Goal: Find specific page/section: Find specific page/section

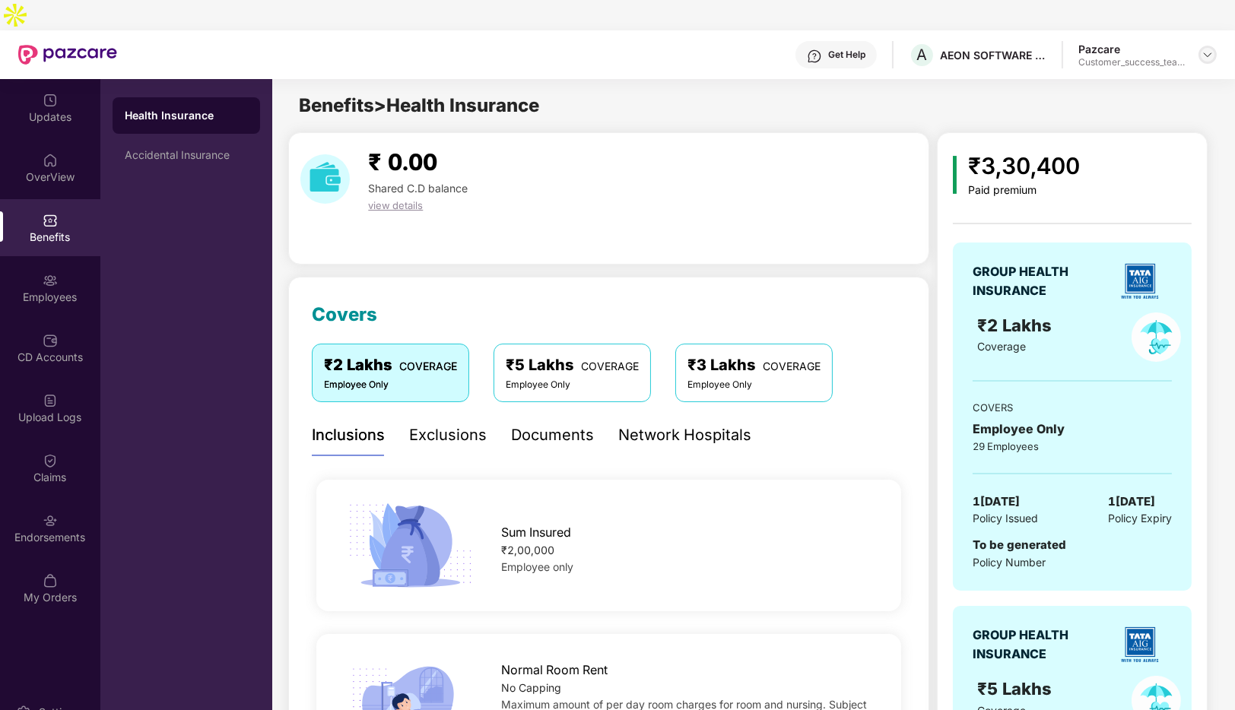
click at [1206, 49] on img at bounding box center [1207, 55] width 12 height 12
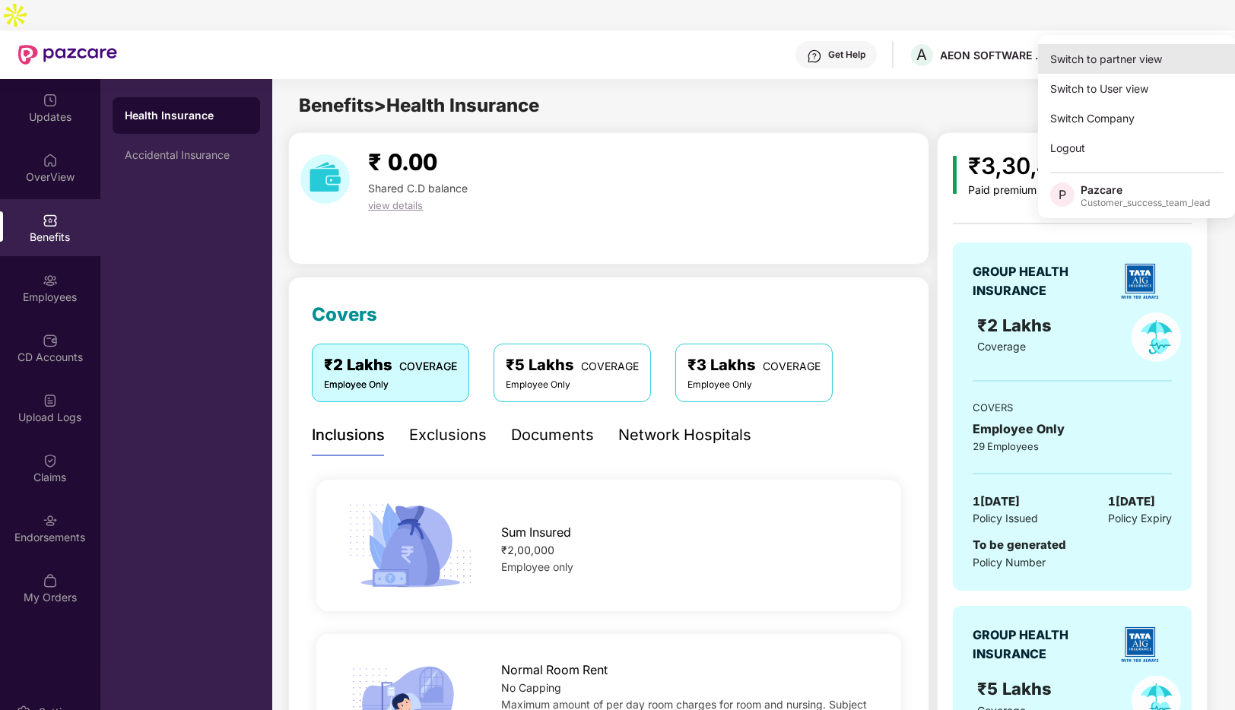
click at [1112, 57] on div "Switch to partner view" at bounding box center [1137, 59] width 198 height 30
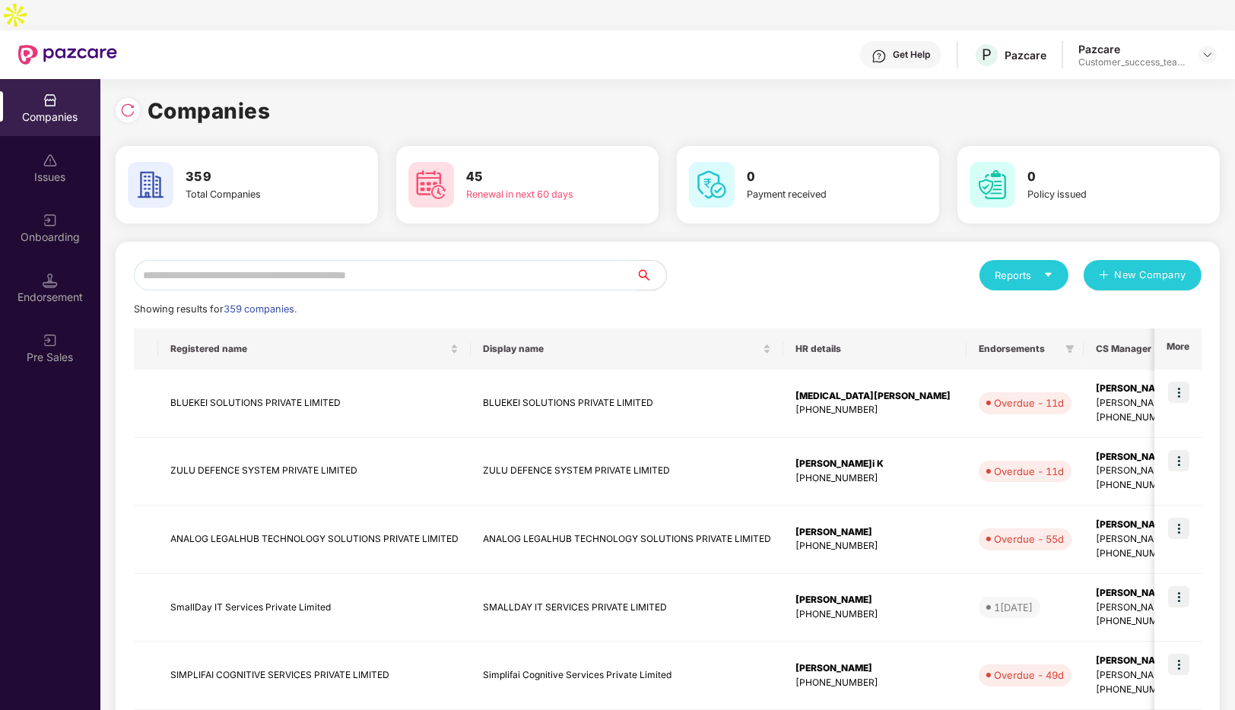
click at [316, 260] on input "text" at bounding box center [385, 275] width 502 height 30
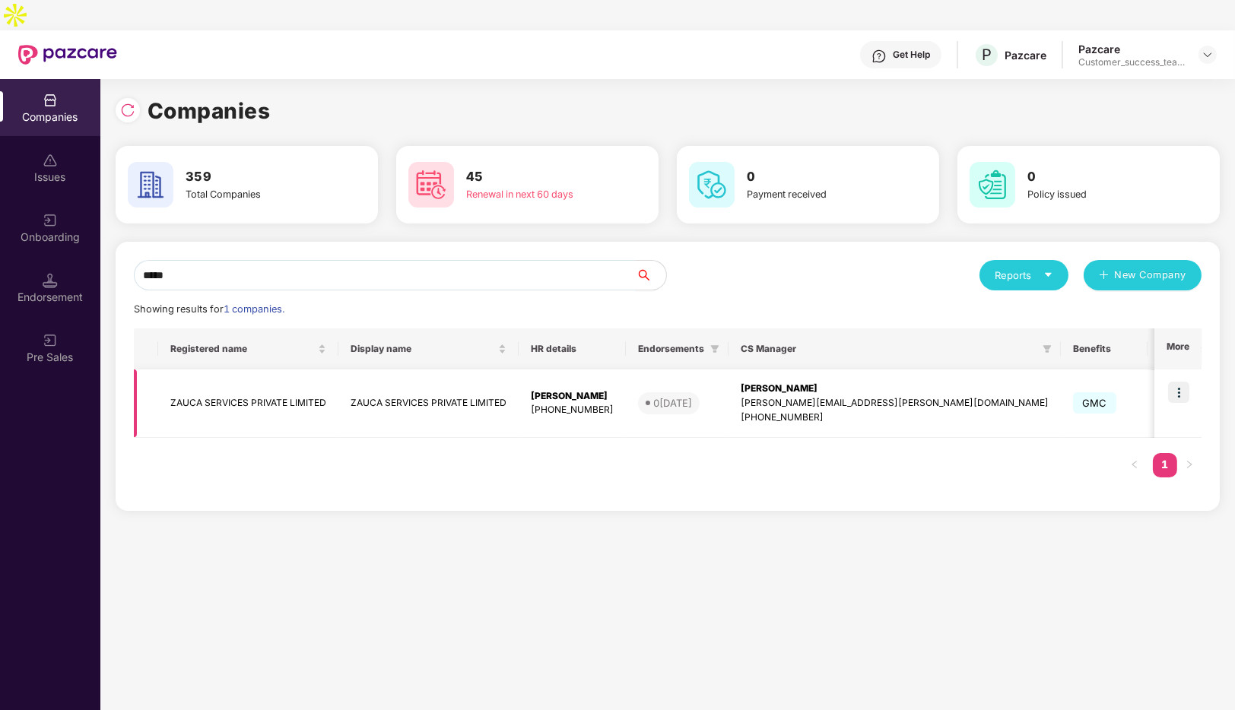
type input "*****"
click at [1176, 382] on img at bounding box center [1178, 392] width 21 height 21
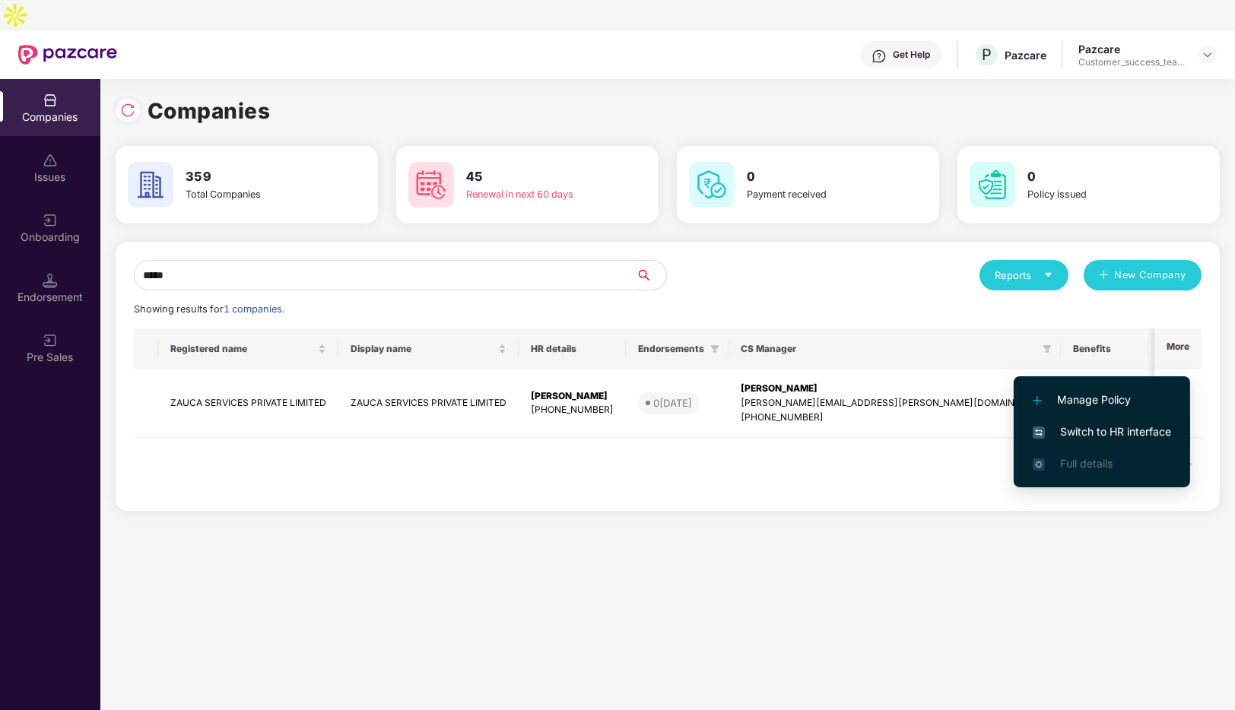
click at [1066, 421] on li "Switch to HR interface" at bounding box center [1102, 432] width 176 height 32
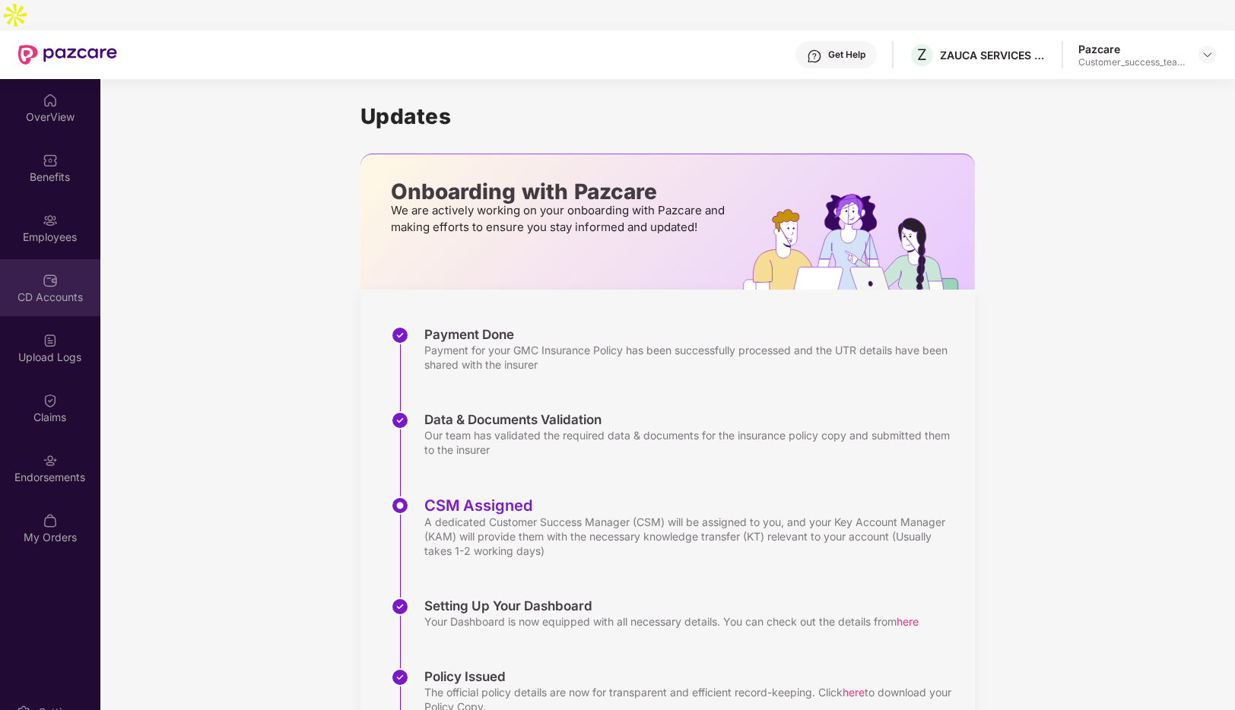
click at [50, 290] on div "CD Accounts" at bounding box center [50, 297] width 100 height 15
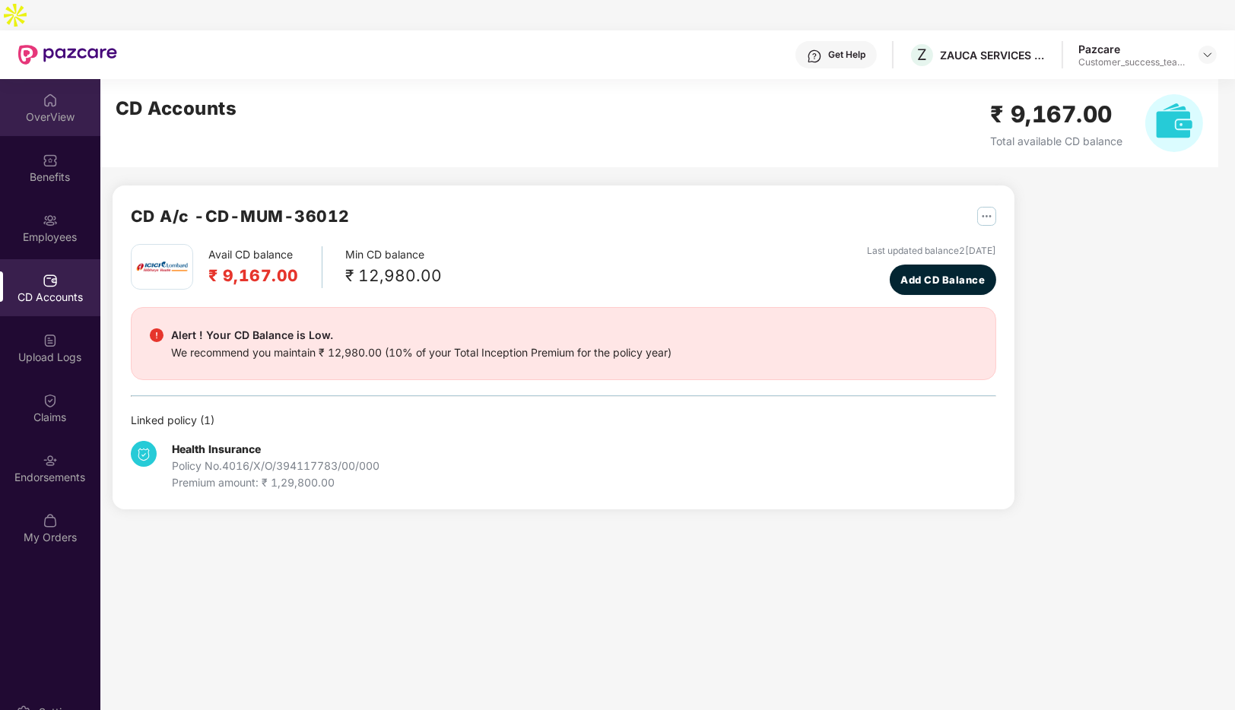
click at [54, 79] on div "OverView" at bounding box center [50, 107] width 100 height 57
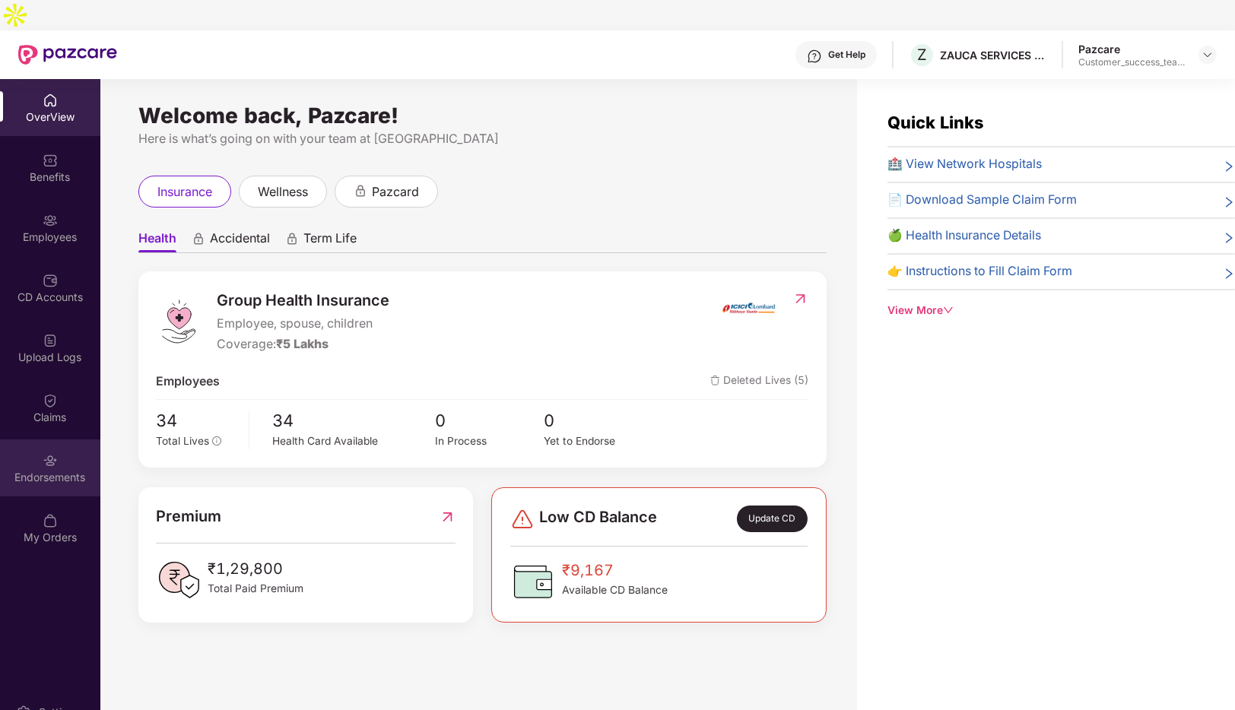
click at [53, 470] on div "Endorsements" at bounding box center [50, 477] width 100 height 15
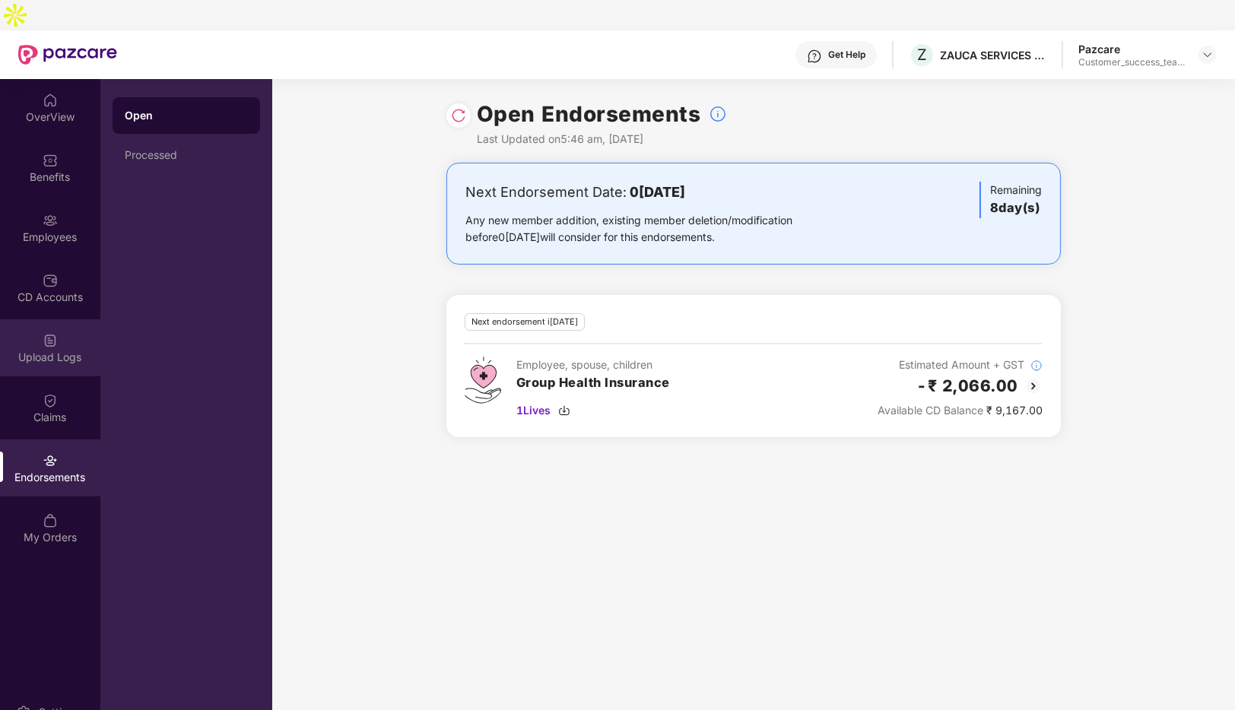
click at [50, 333] on img at bounding box center [50, 340] width 15 height 15
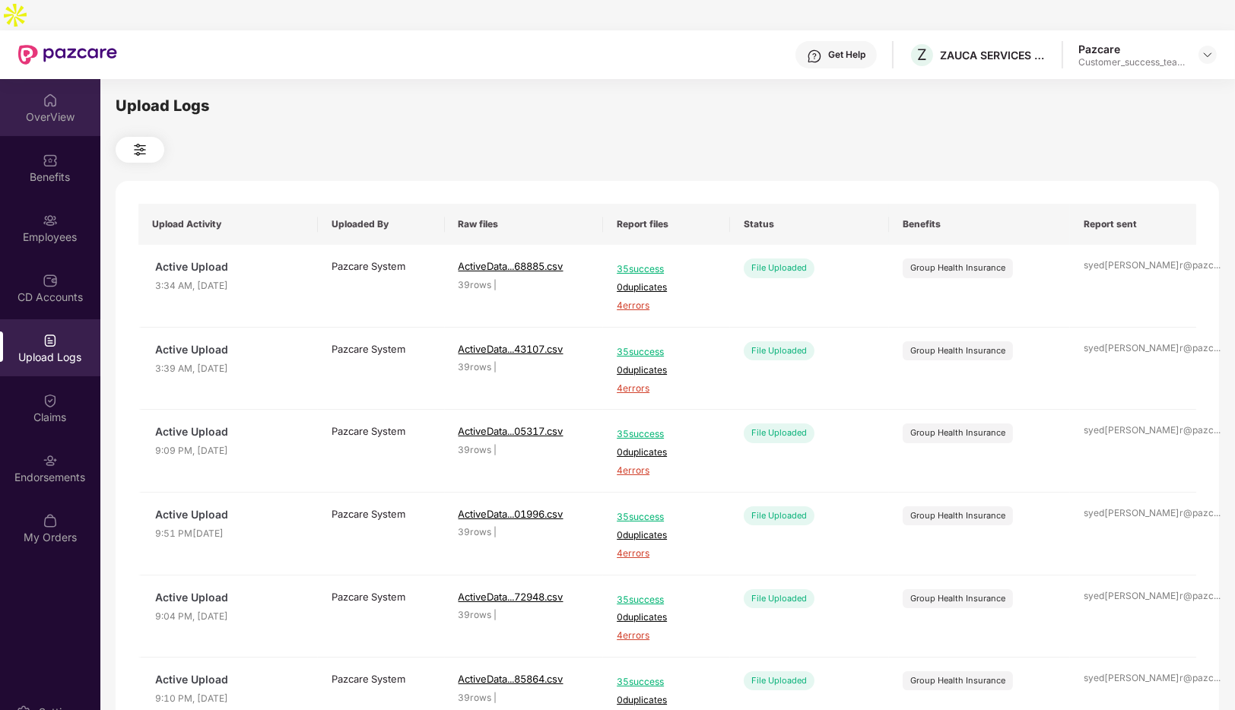
click at [46, 110] on div "OverView" at bounding box center [50, 117] width 100 height 15
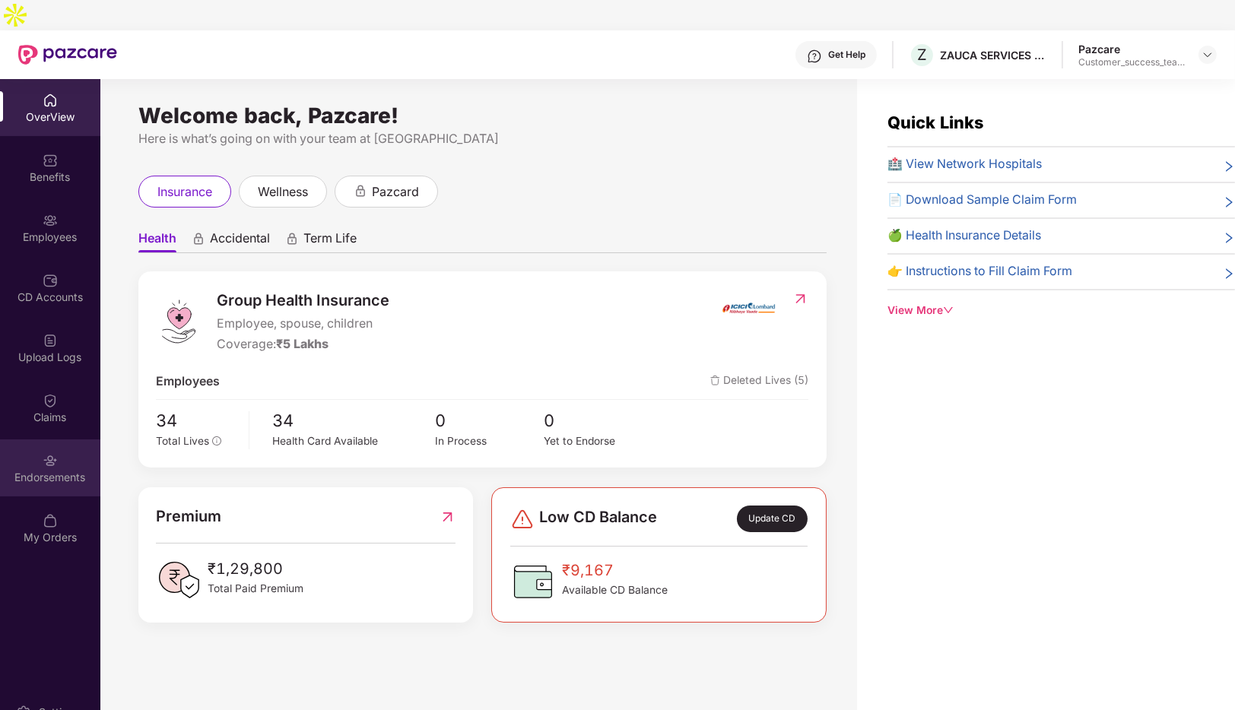
click at [69, 440] on div "Endorsements" at bounding box center [50, 468] width 100 height 57
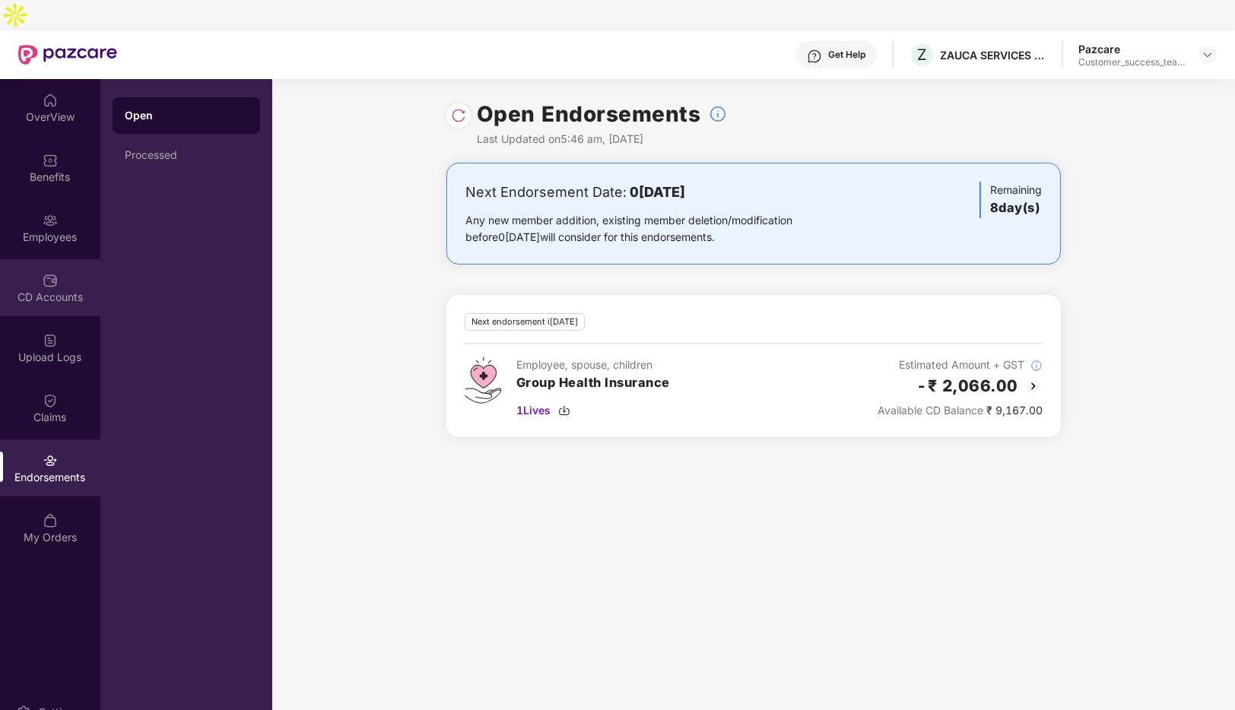
click at [40, 259] on div "CD Accounts" at bounding box center [50, 287] width 100 height 57
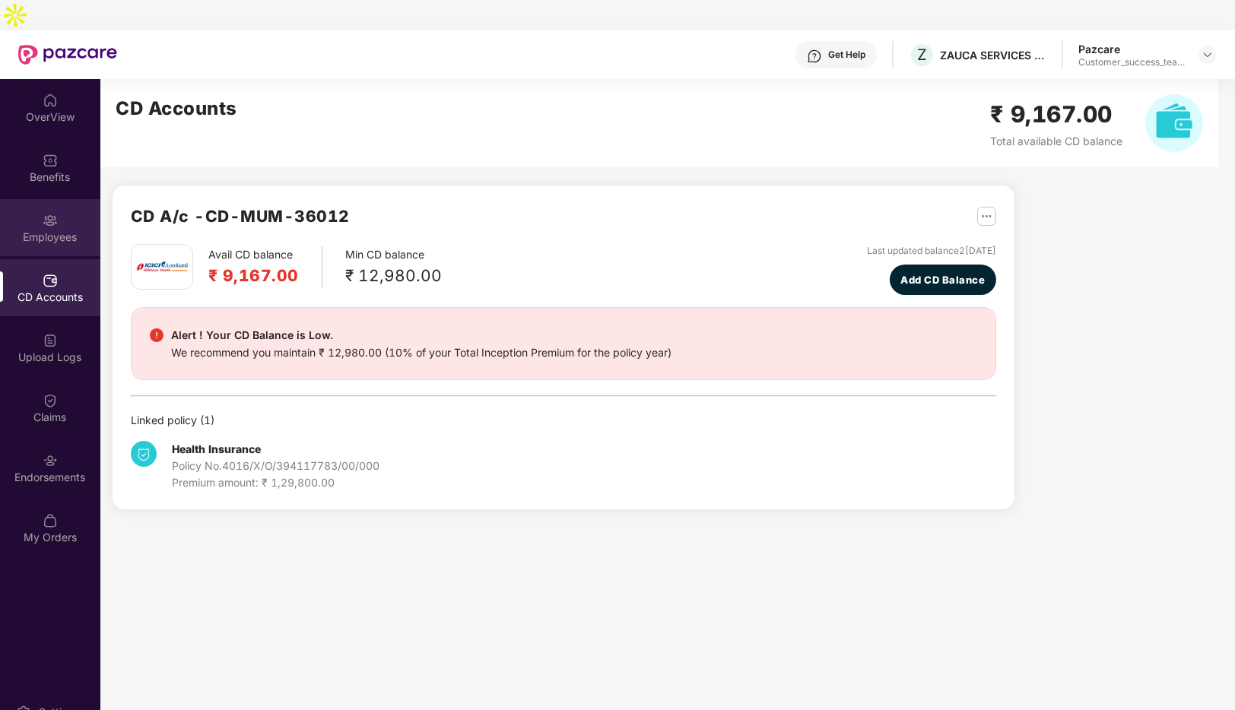
click at [51, 230] on div "Employees" at bounding box center [50, 237] width 100 height 15
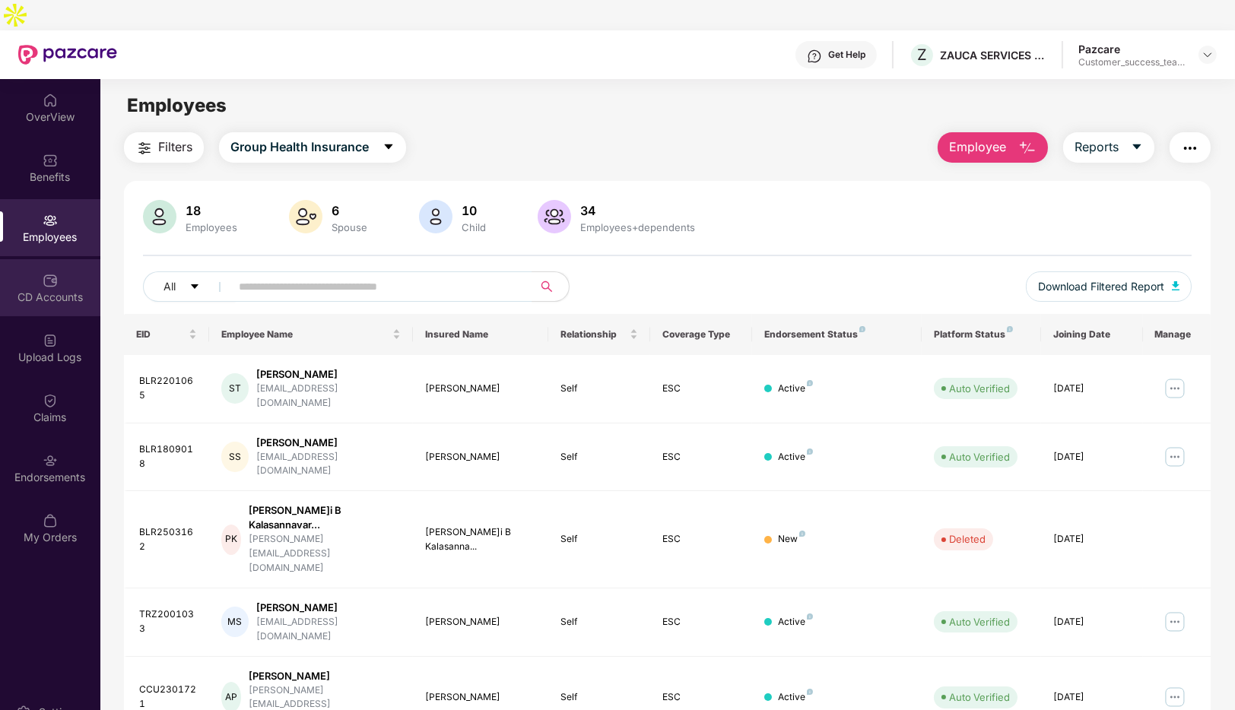
click at [75, 259] on div "CD Accounts" at bounding box center [50, 287] width 100 height 57
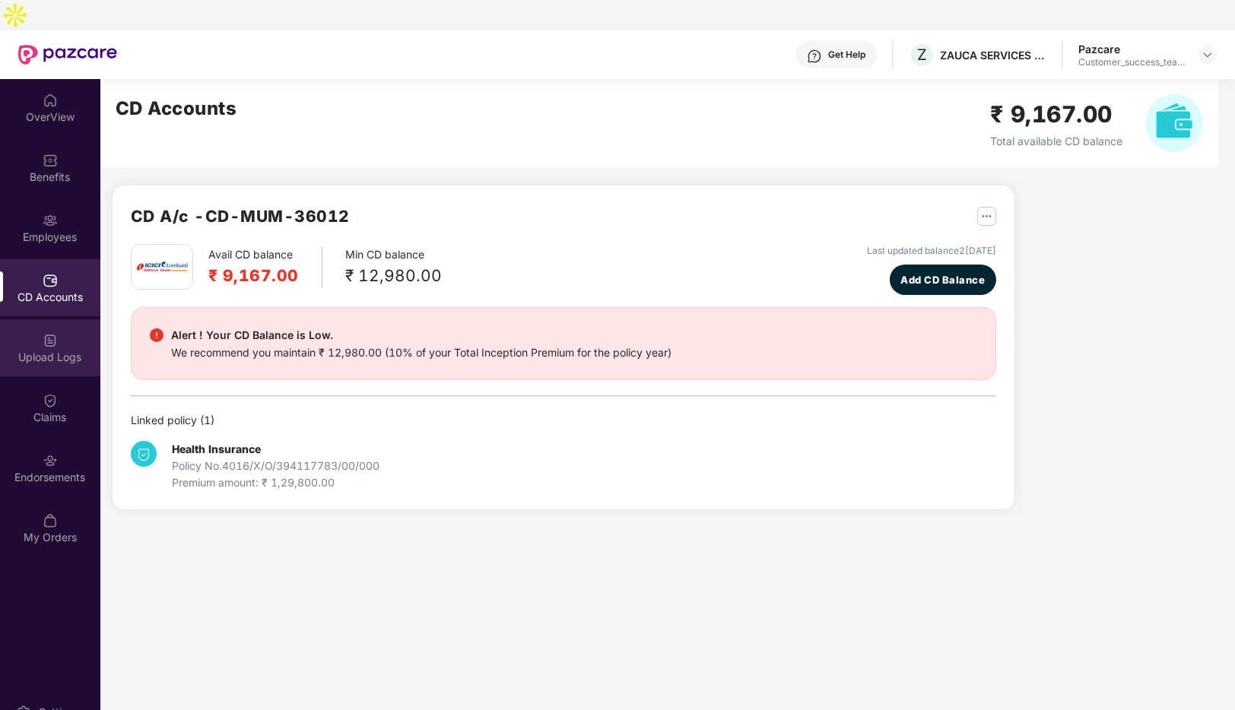
click at [42, 350] on div "Upload Logs" at bounding box center [50, 357] width 100 height 15
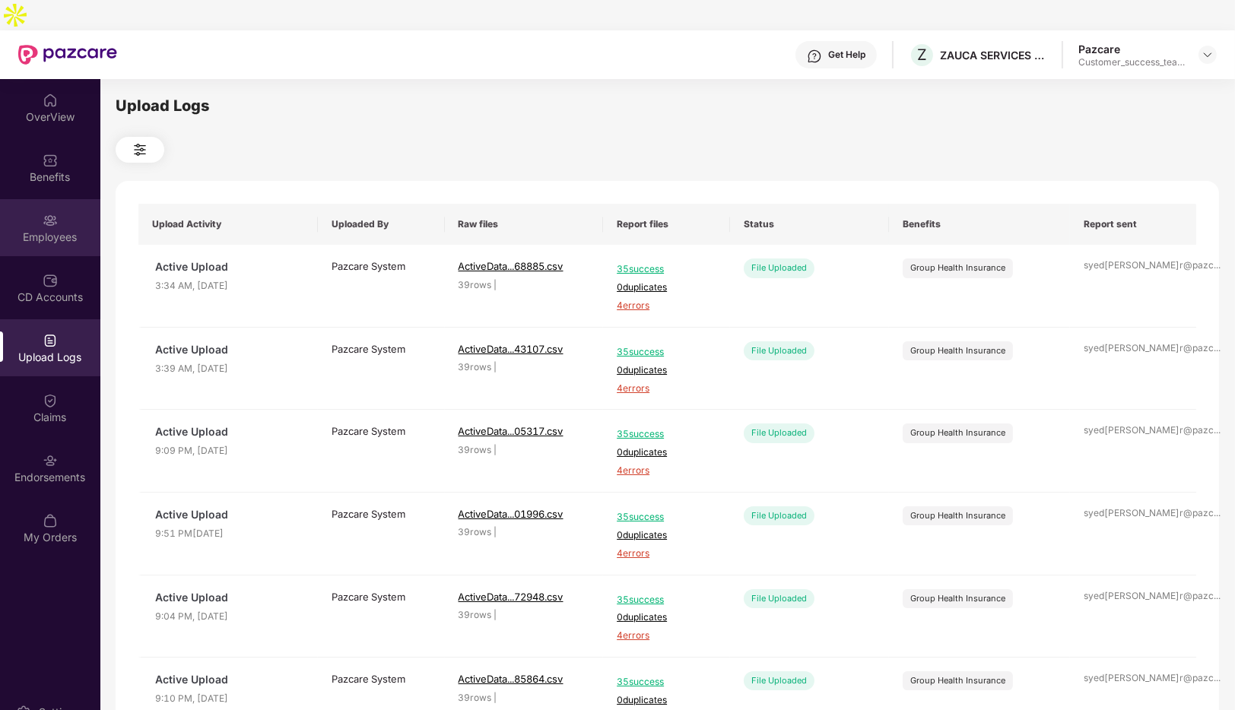
click at [42, 199] on div "Employees" at bounding box center [50, 227] width 100 height 57
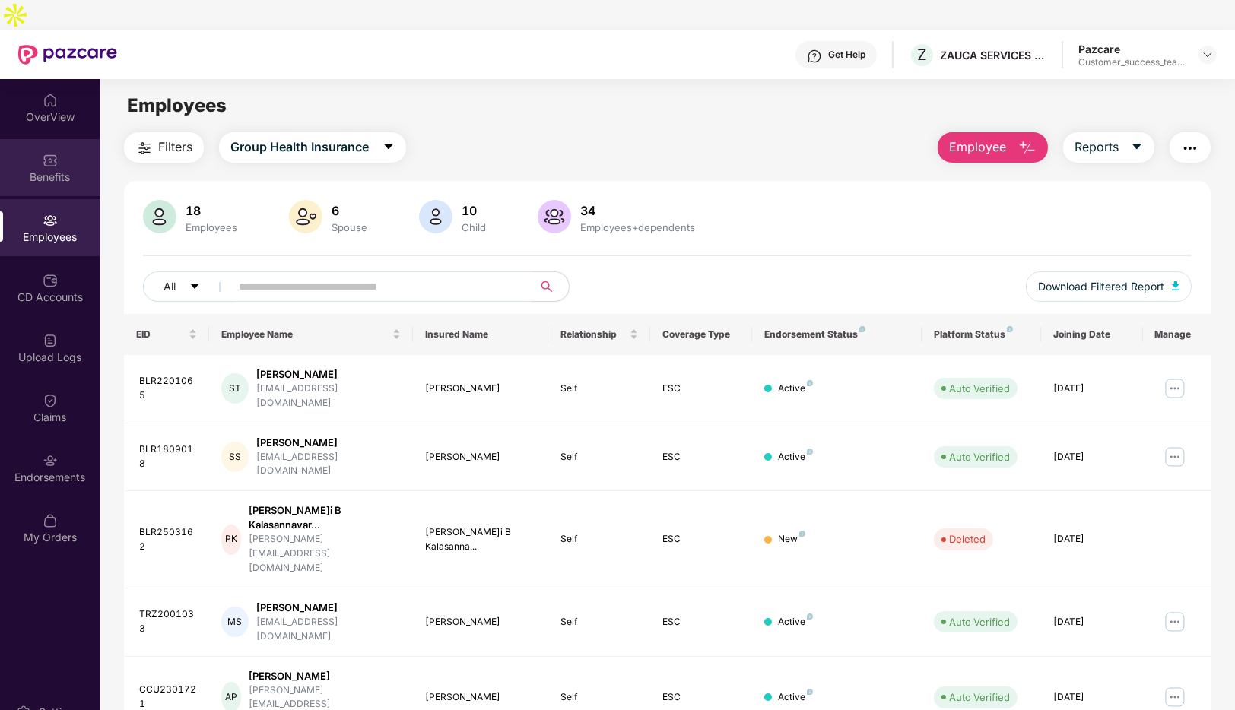
click at [46, 170] on div "Benefits" at bounding box center [50, 177] width 100 height 15
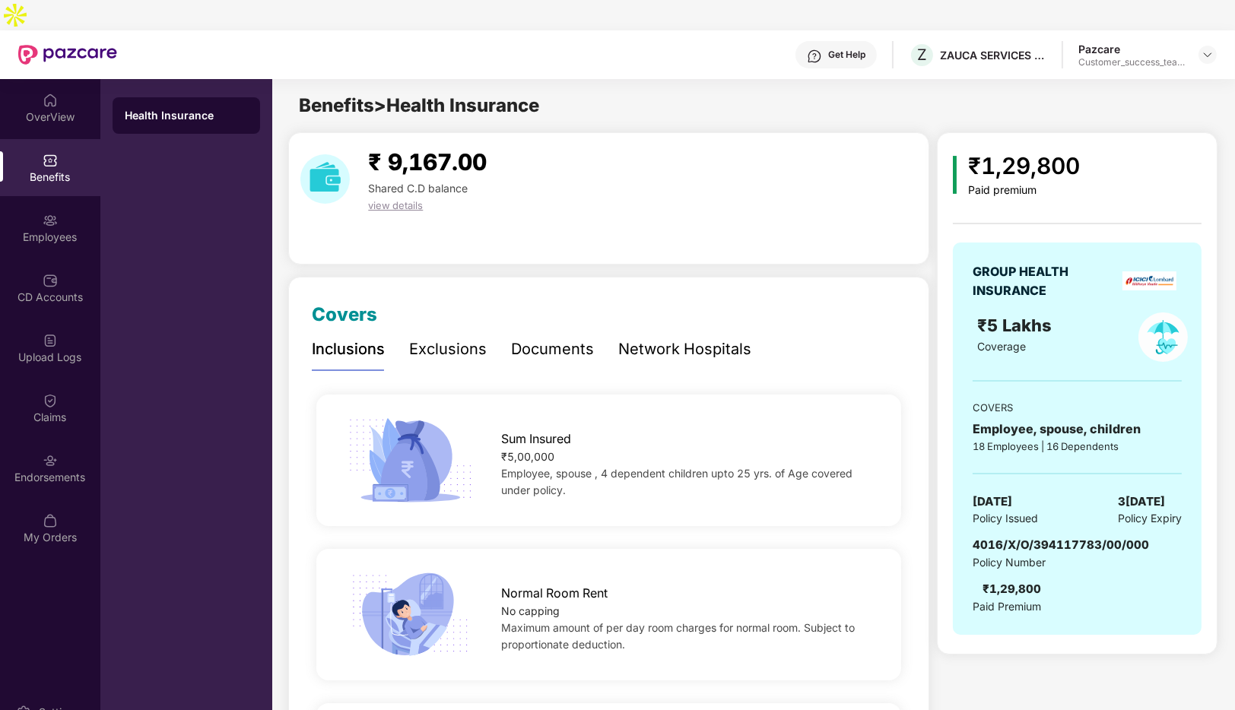
click at [460, 338] on div "Exclusions" at bounding box center [448, 350] width 78 height 24
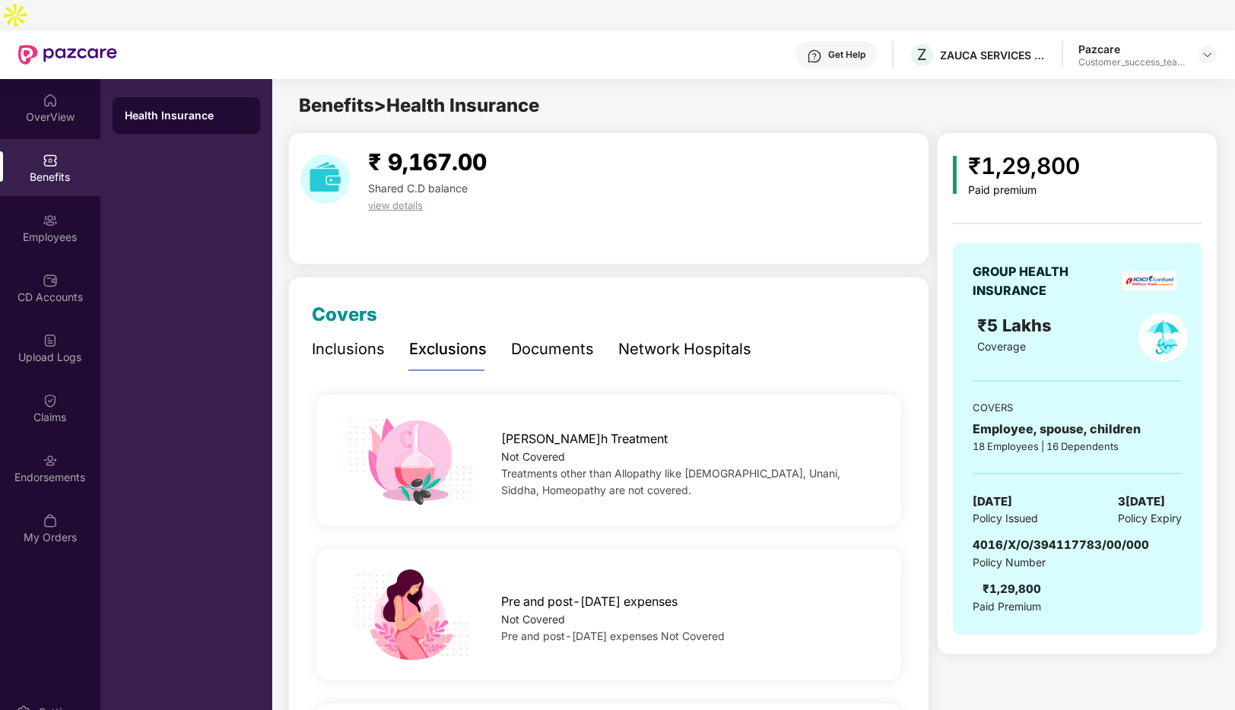
click at [541, 338] on div "Documents" at bounding box center [552, 350] width 83 height 24
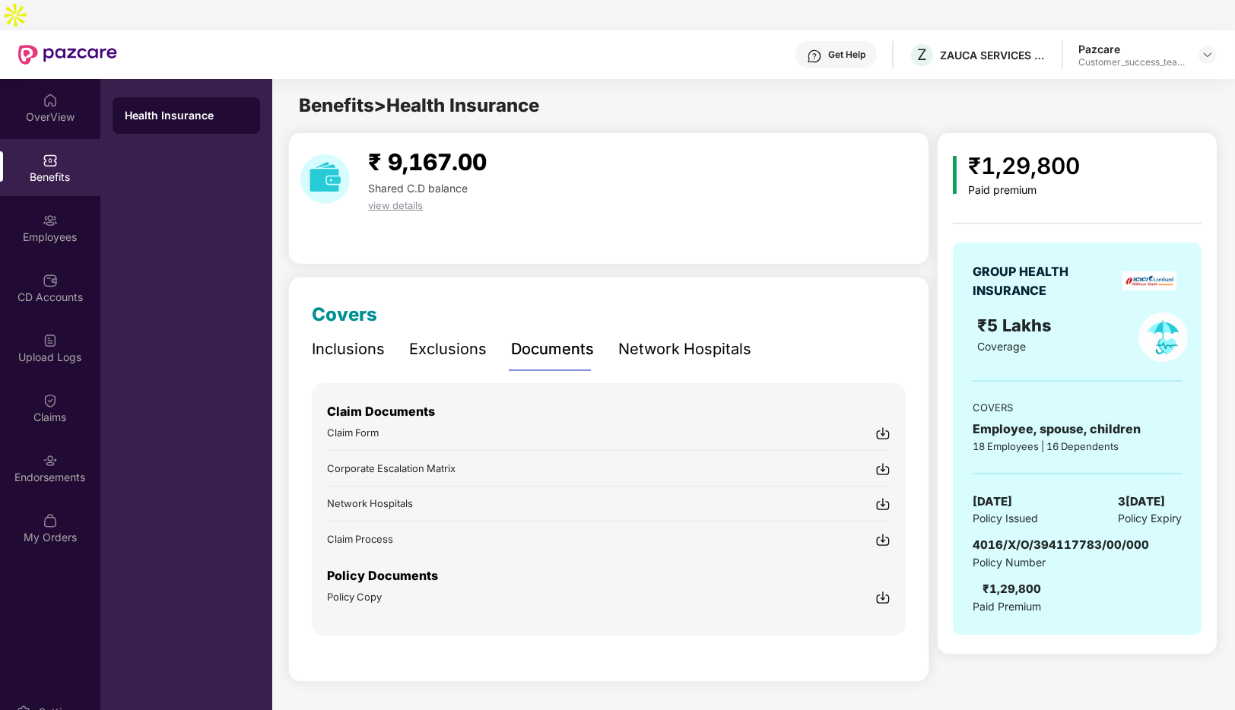
click at [643, 338] on div "Network Hospitals" at bounding box center [684, 350] width 133 height 24
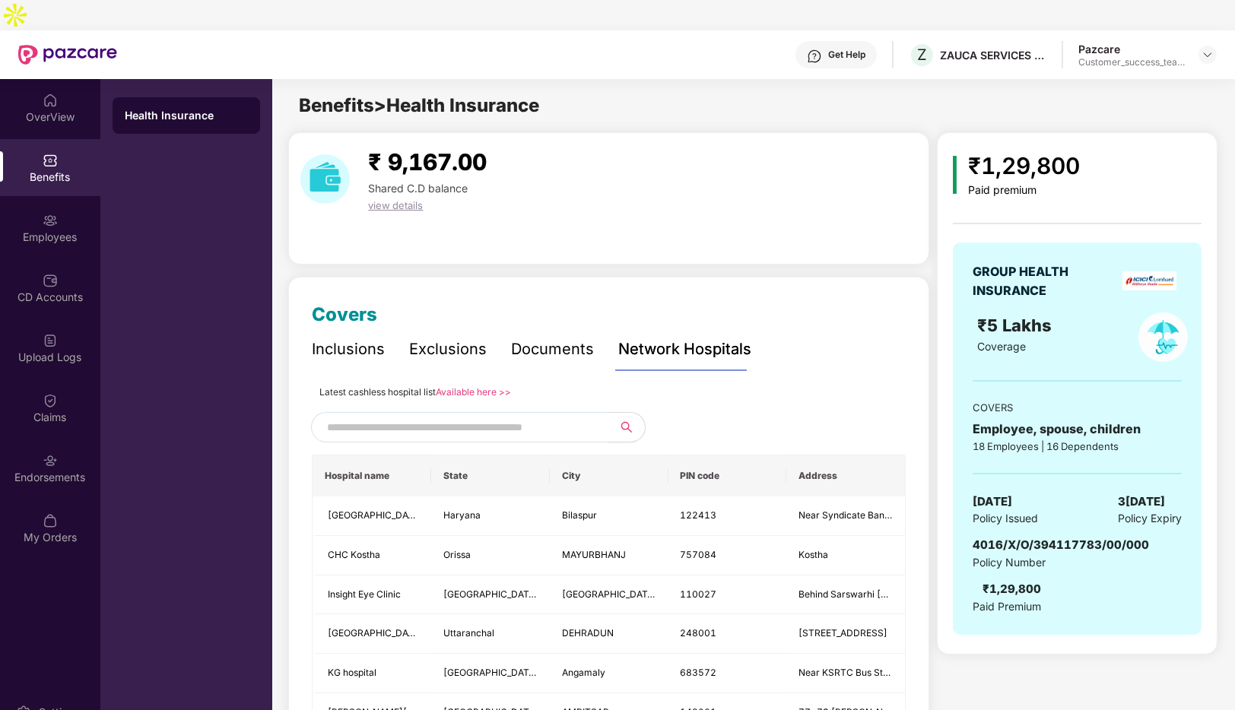
click at [337, 338] on div "Inclusions" at bounding box center [348, 350] width 73 height 24
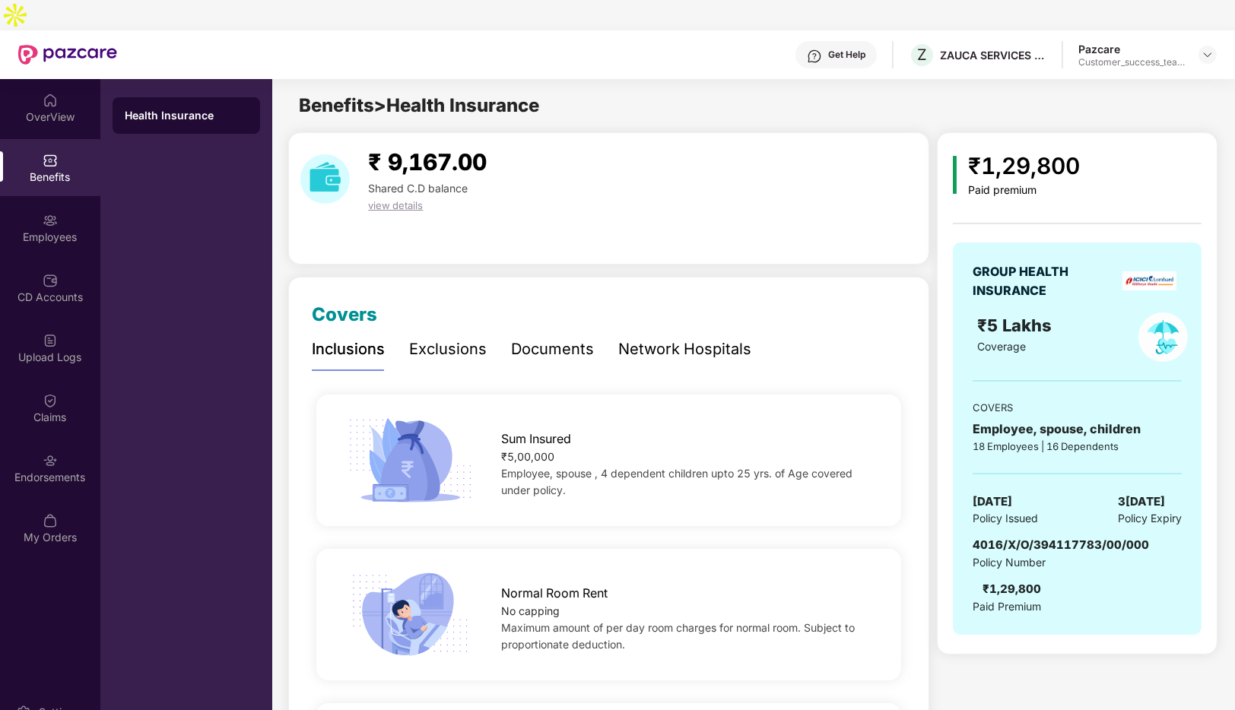
click at [461, 338] on div "Exclusions" at bounding box center [448, 350] width 78 height 24
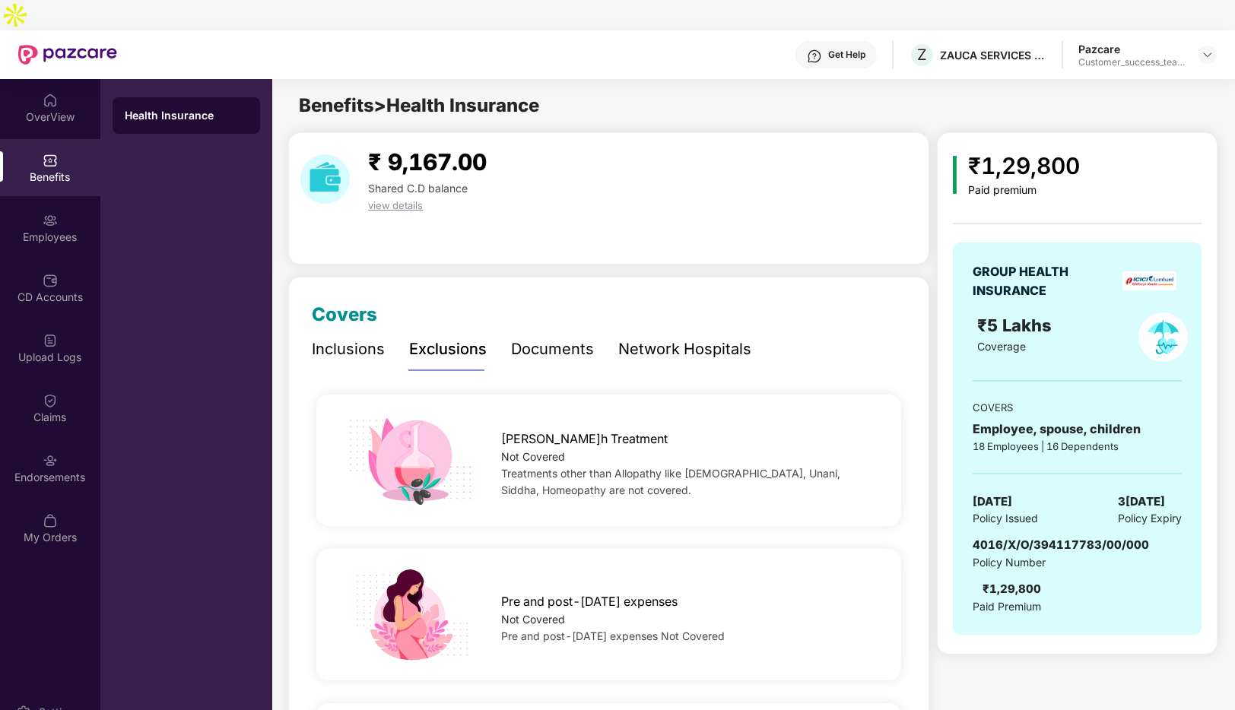
click at [364, 338] on div "Inclusions" at bounding box center [348, 350] width 73 height 24
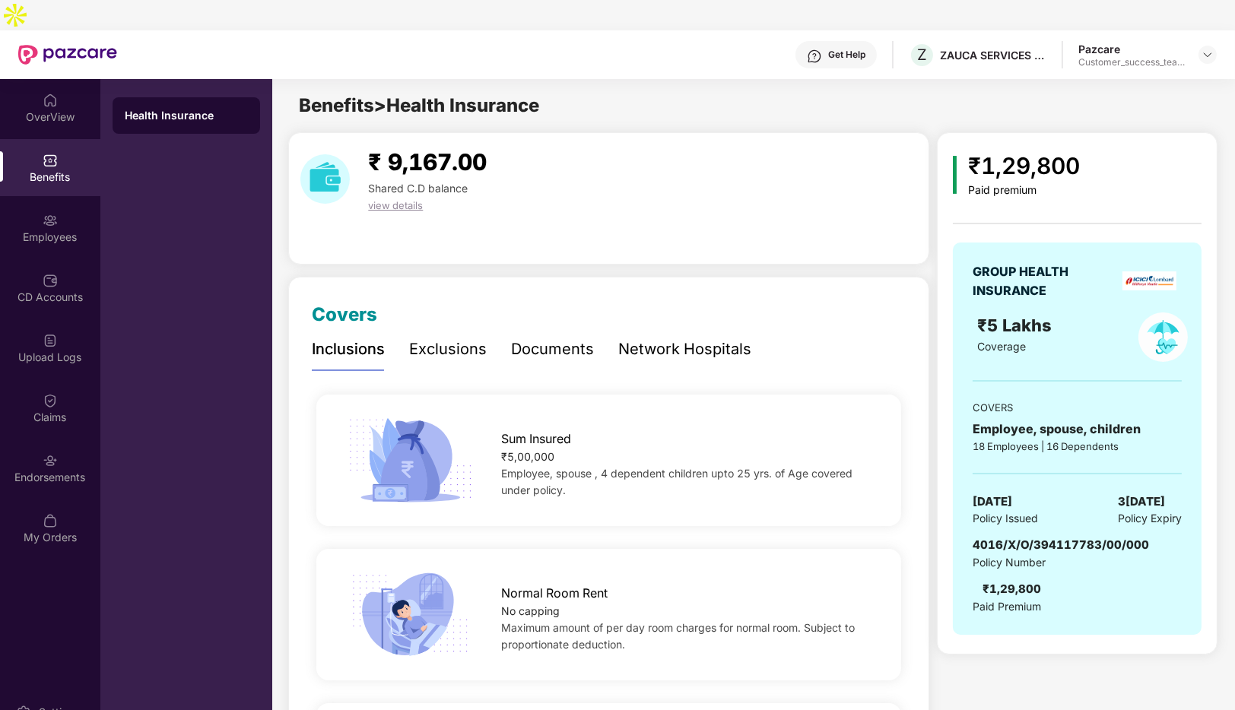
click at [426, 338] on div "Exclusions" at bounding box center [448, 350] width 78 height 24
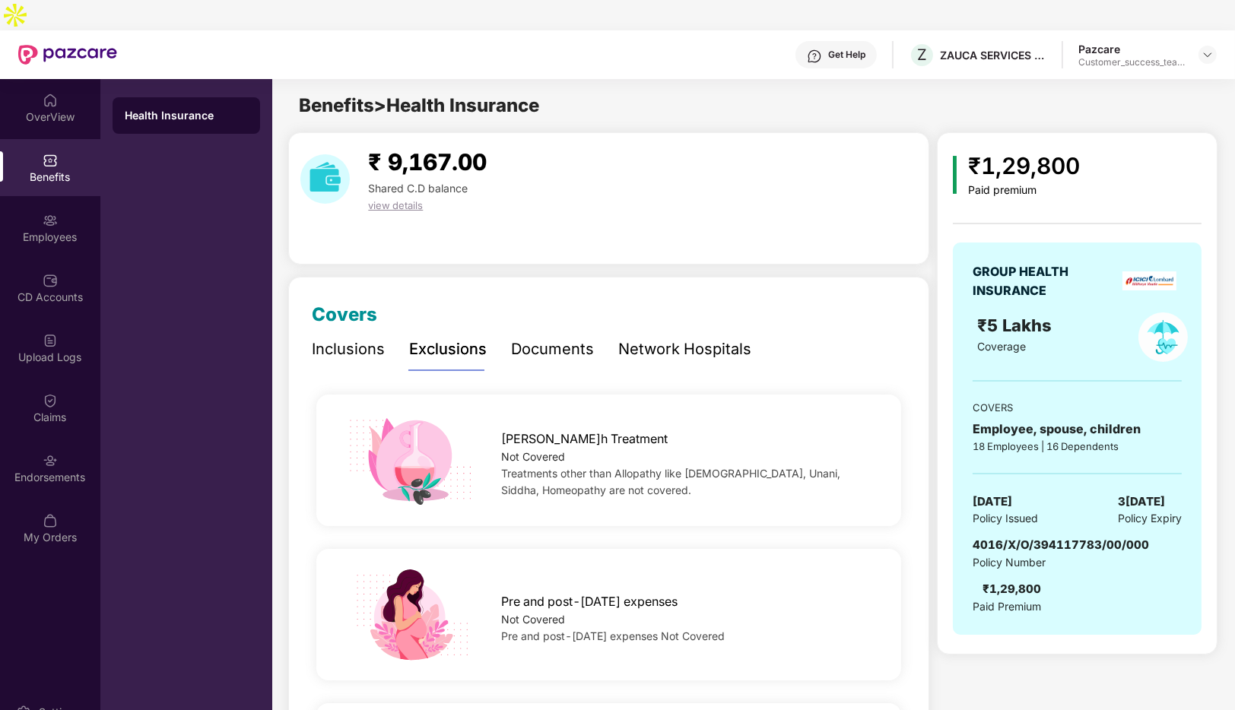
click at [1210, 46] on div at bounding box center [1207, 55] width 18 height 18
click at [1209, 49] on img at bounding box center [1207, 55] width 12 height 12
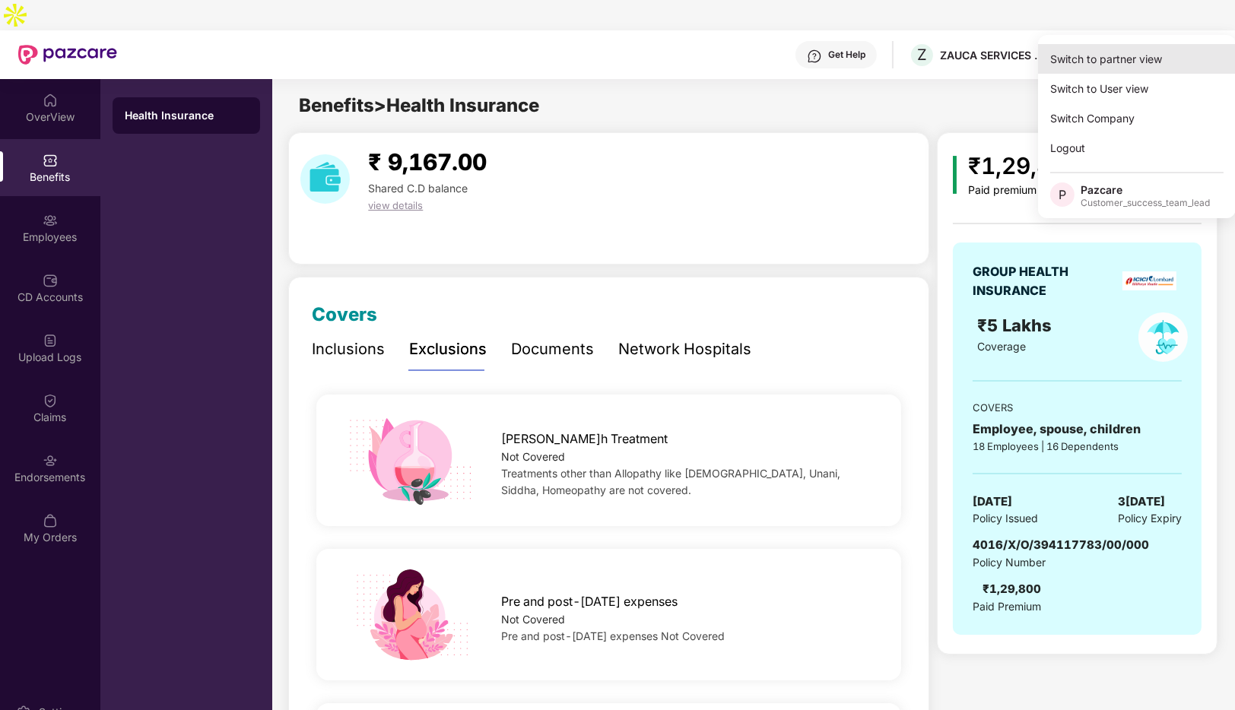
click at [1094, 64] on div "Switch to partner view" at bounding box center [1137, 59] width 198 height 30
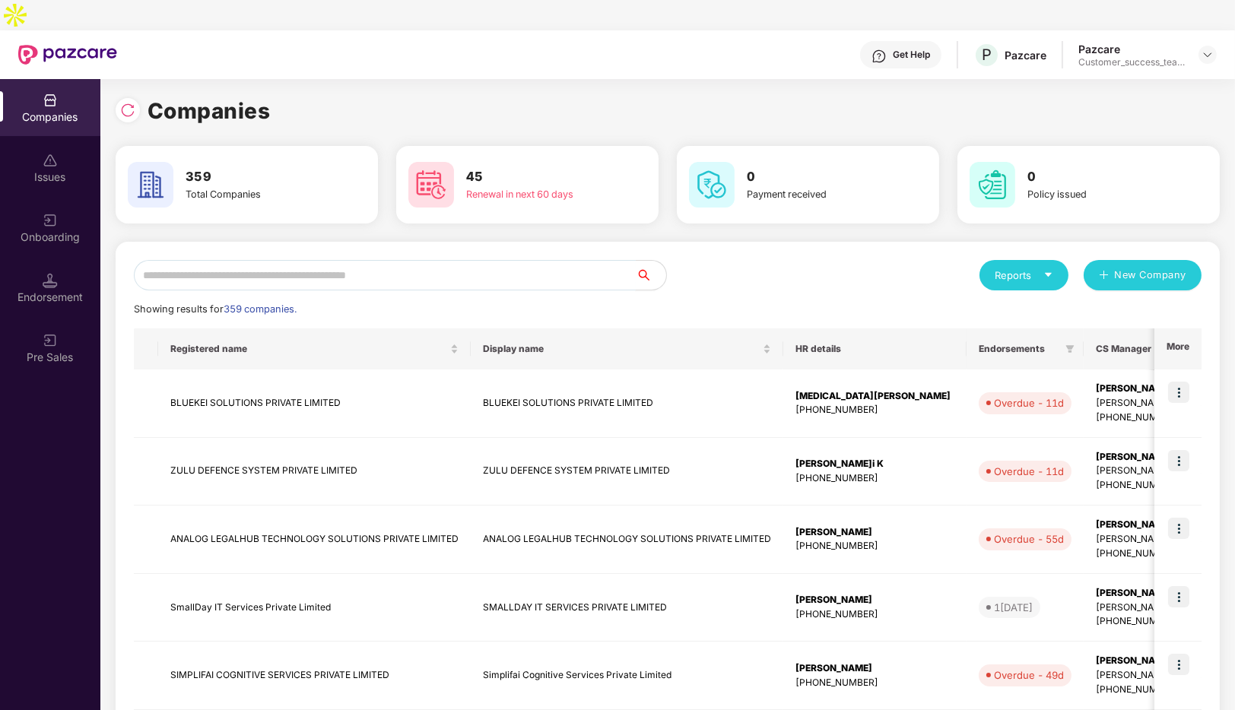
click at [435, 260] on input "text" at bounding box center [385, 275] width 502 height 30
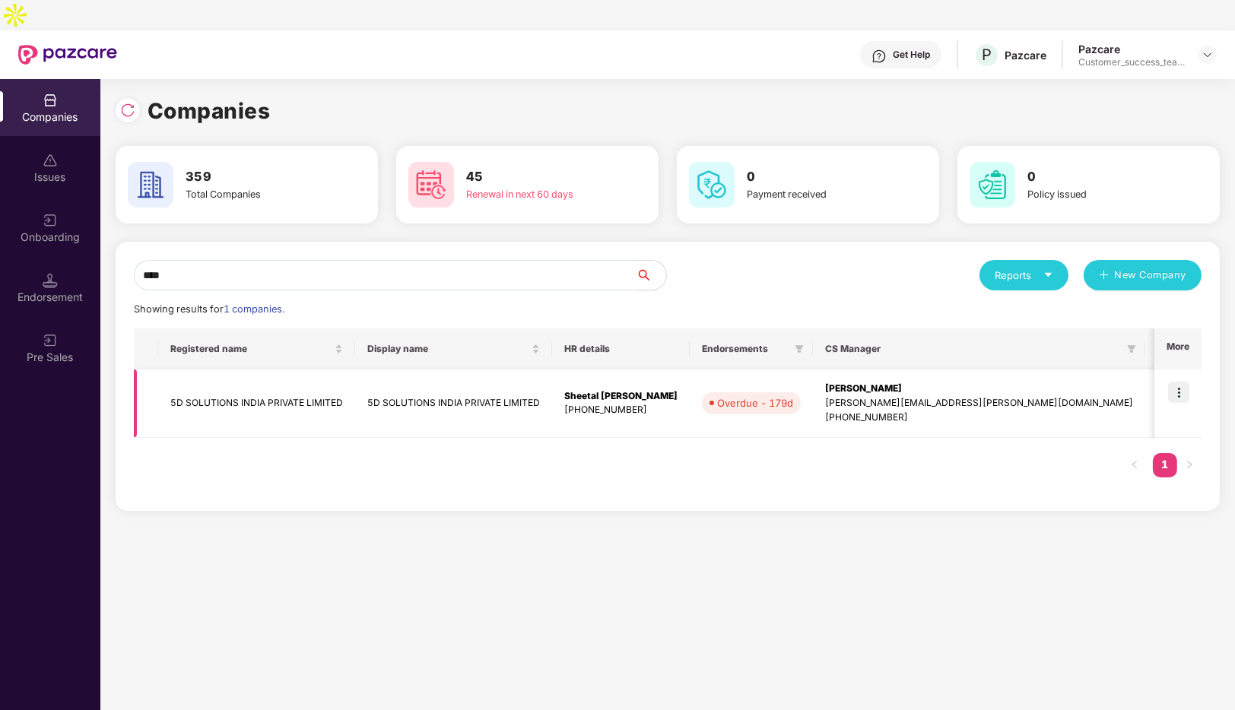
type input "****"
click at [1179, 382] on img at bounding box center [1178, 392] width 21 height 21
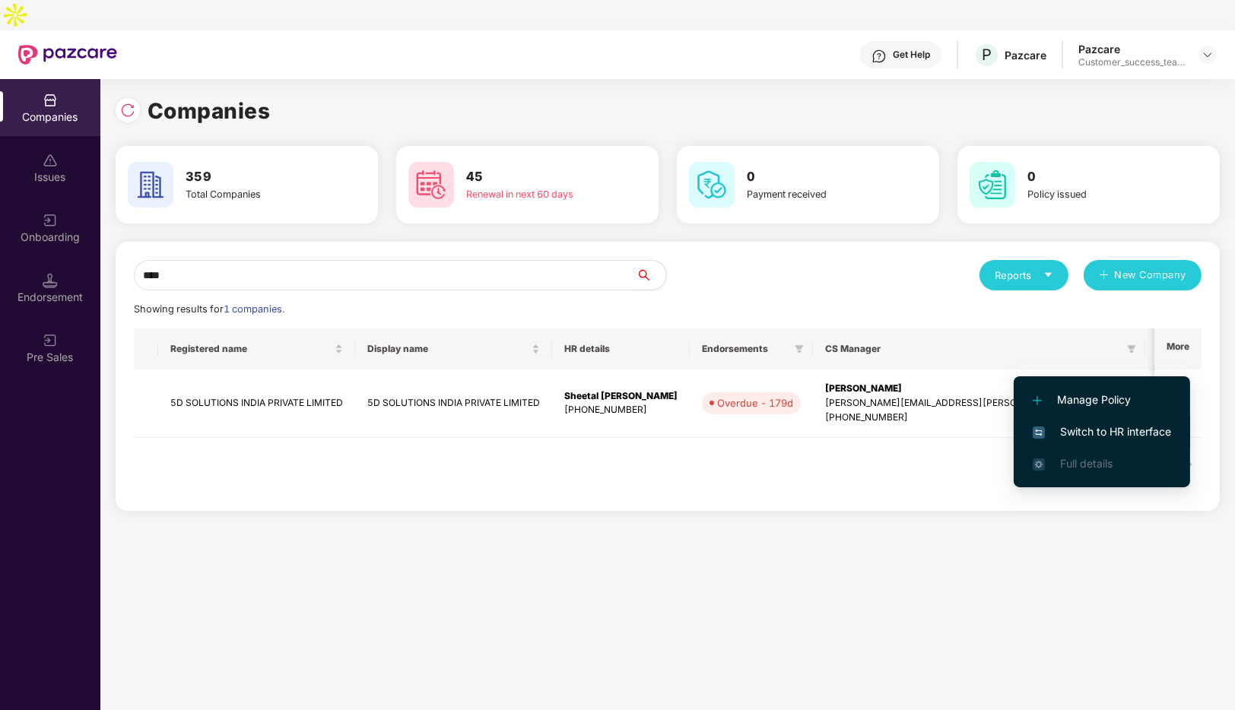
click at [1084, 432] on span "Switch to HR interface" at bounding box center [1102, 432] width 138 height 17
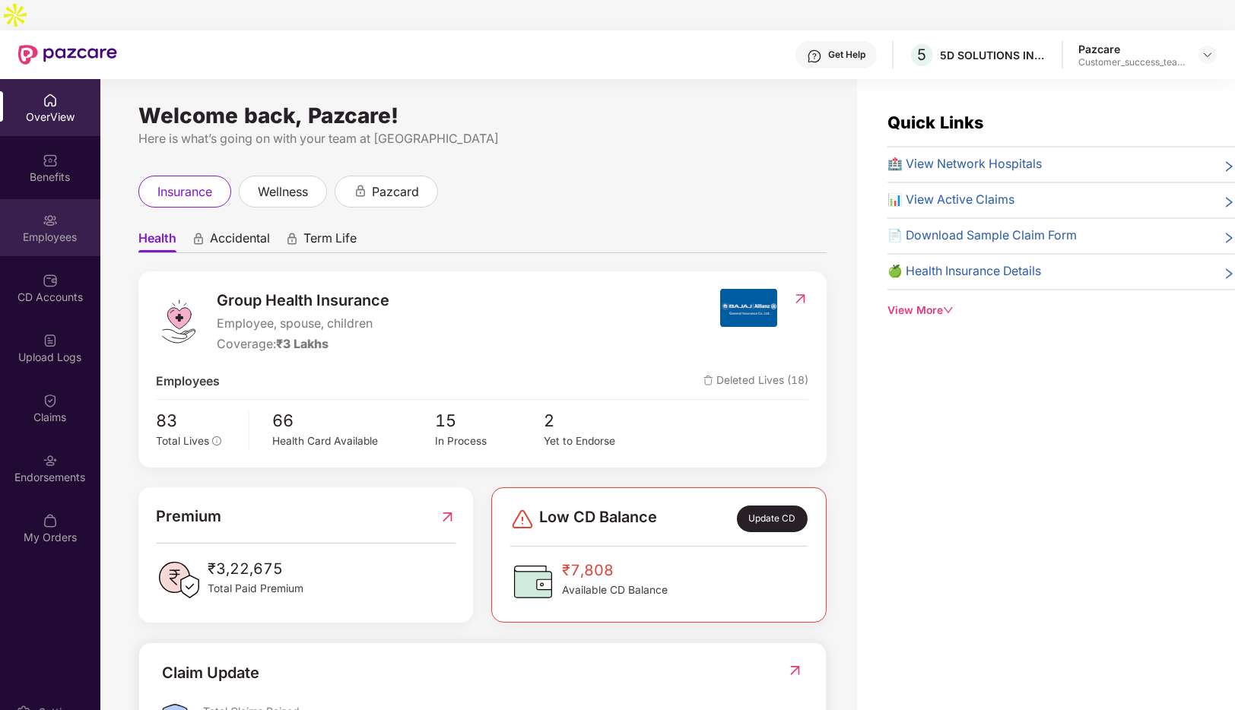
click at [50, 213] on img at bounding box center [50, 220] width 15 height 15
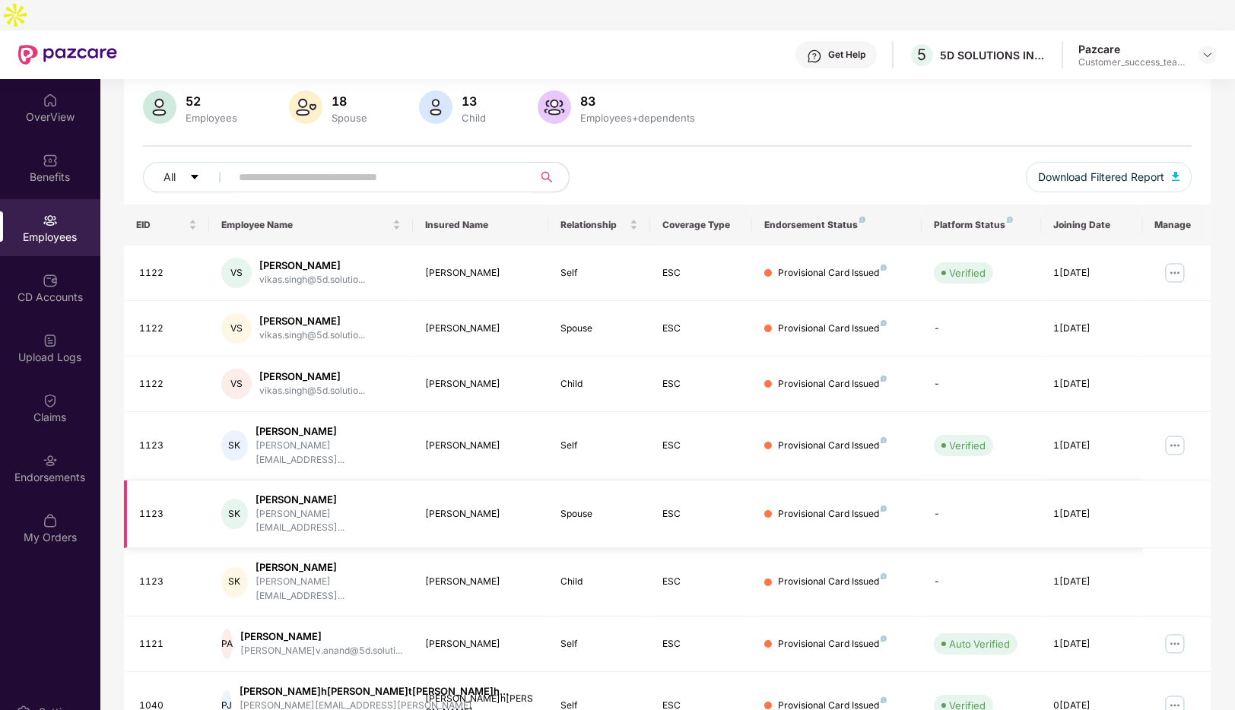
scroll to position [220, 0]
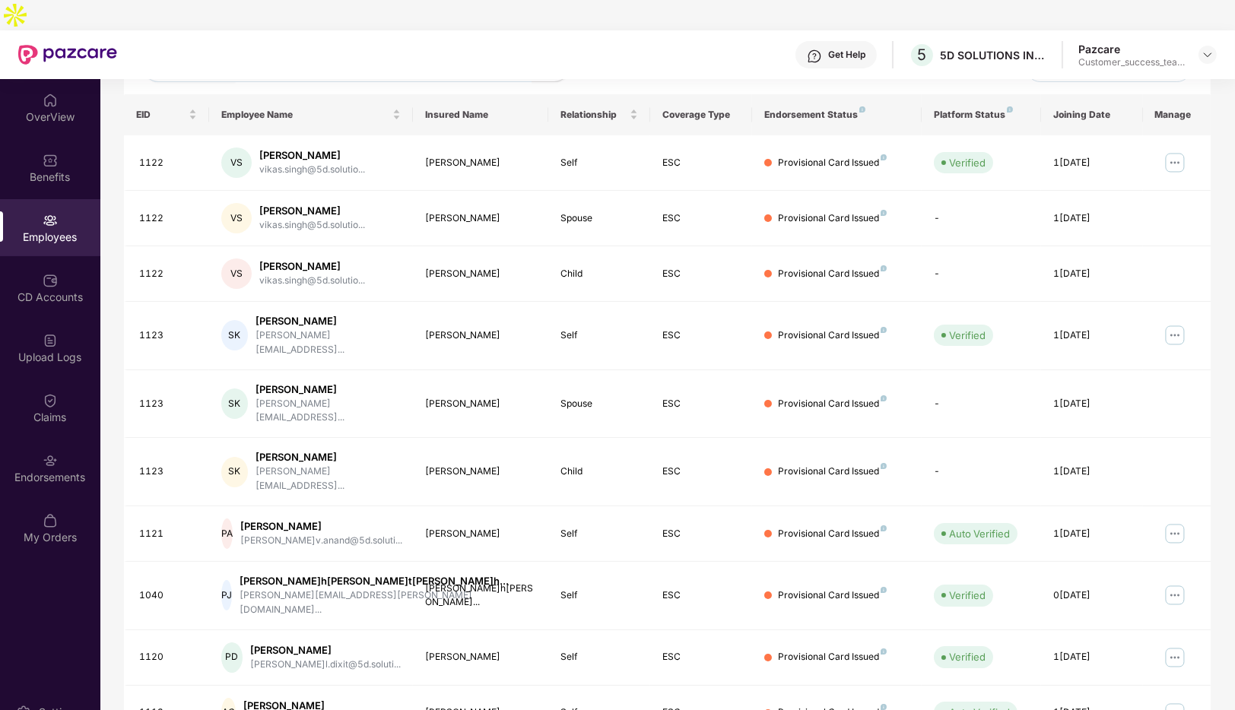
scroll to position [0, 0]
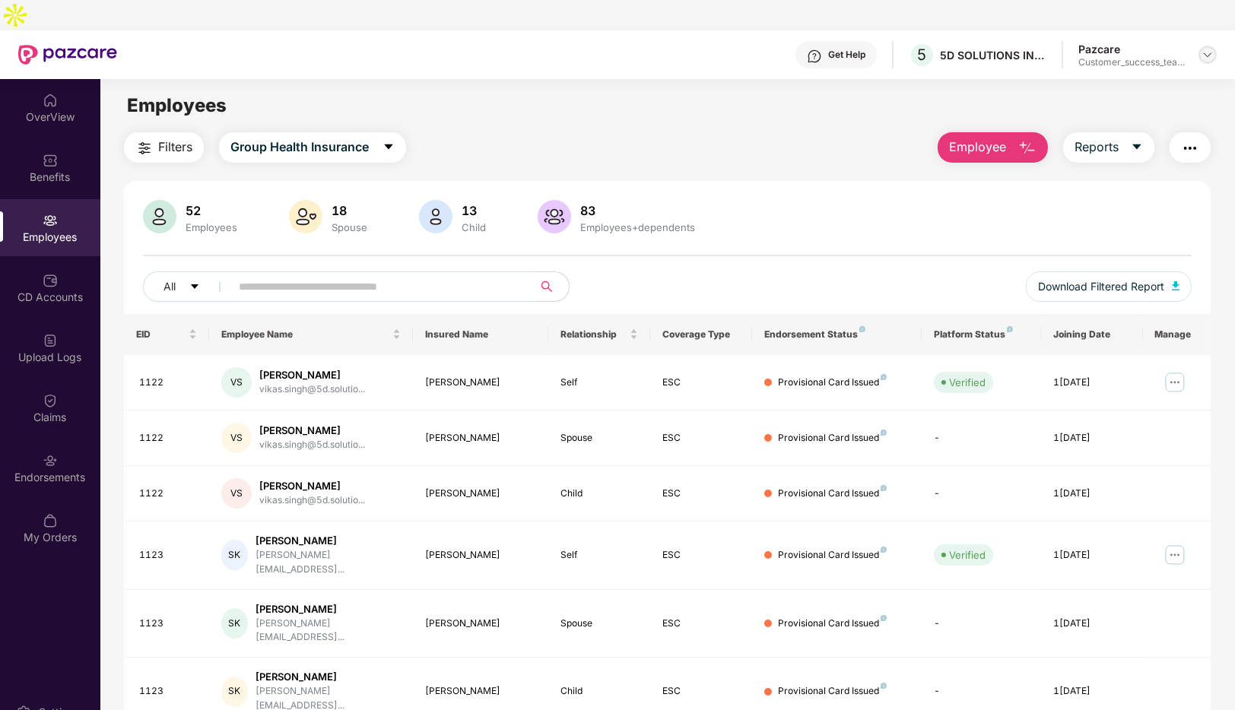
click at [1206, 49] on img at bounding box center [1207, 55] width 12 height 12
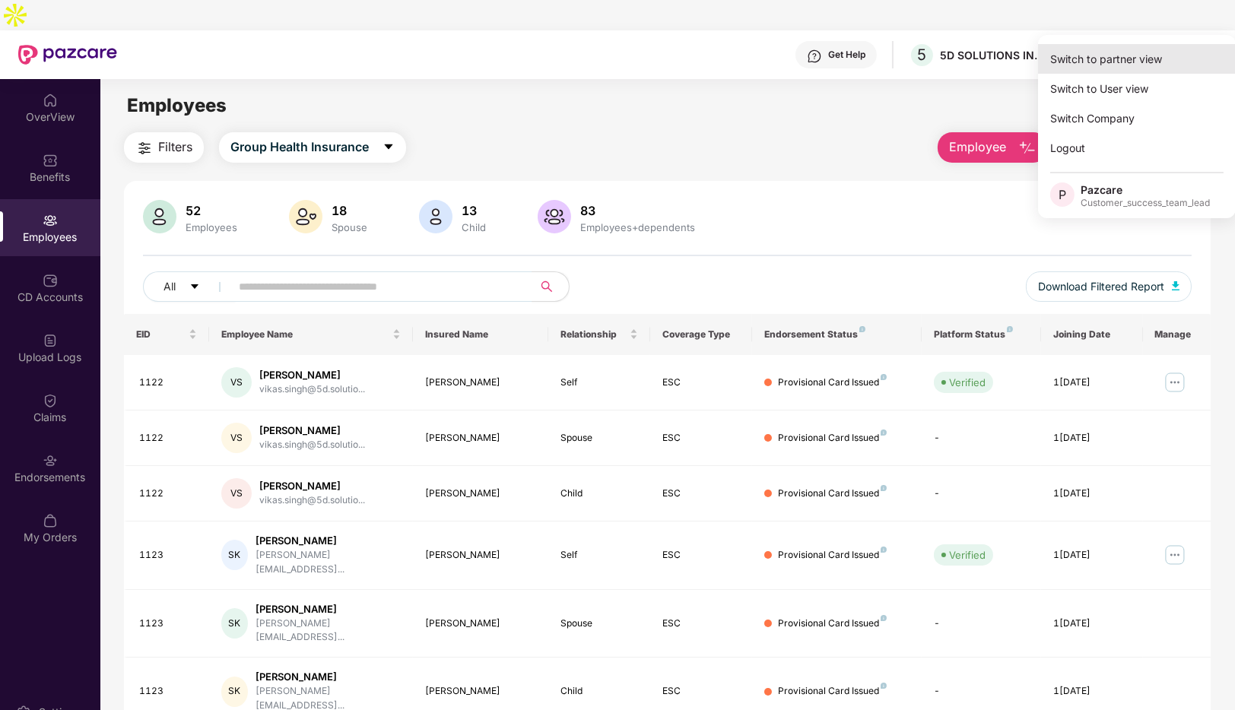
click at [1111, 52] on div "Switch to partner view" at bounding box center [1137, 59] width 198 height 30
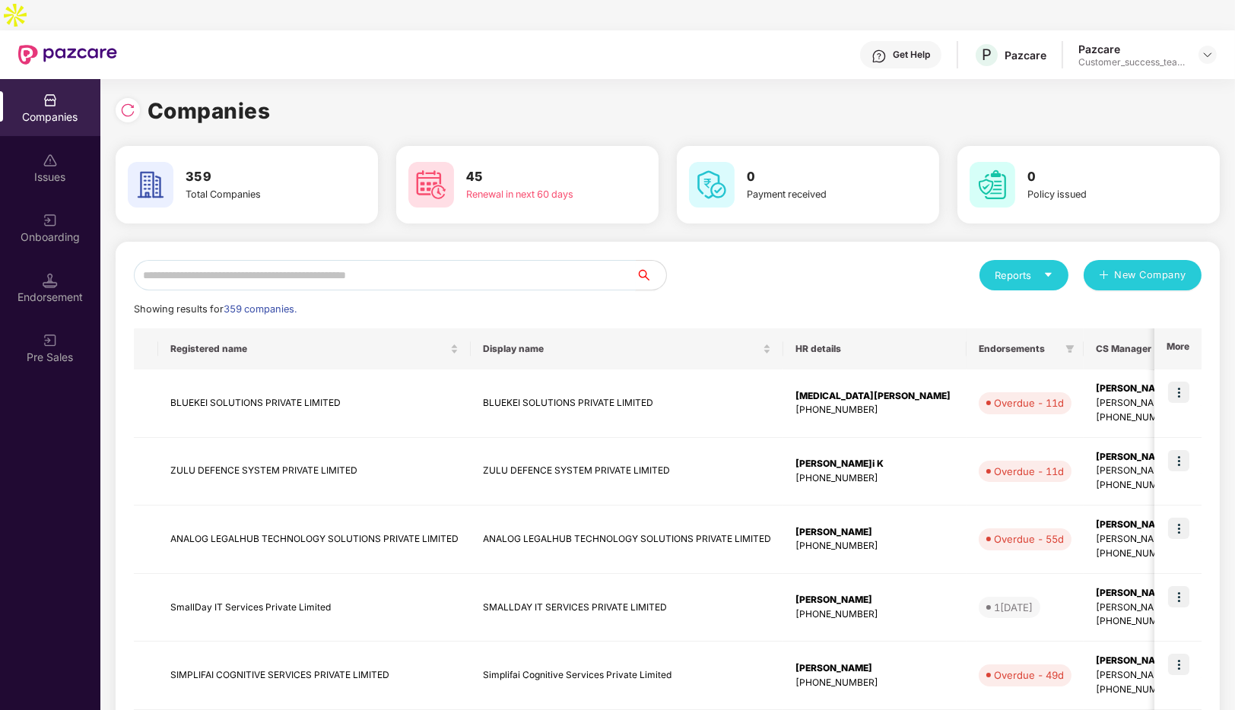
click at [347, 260] on input "text" at bounding box center [385, 275] width 502 height 30
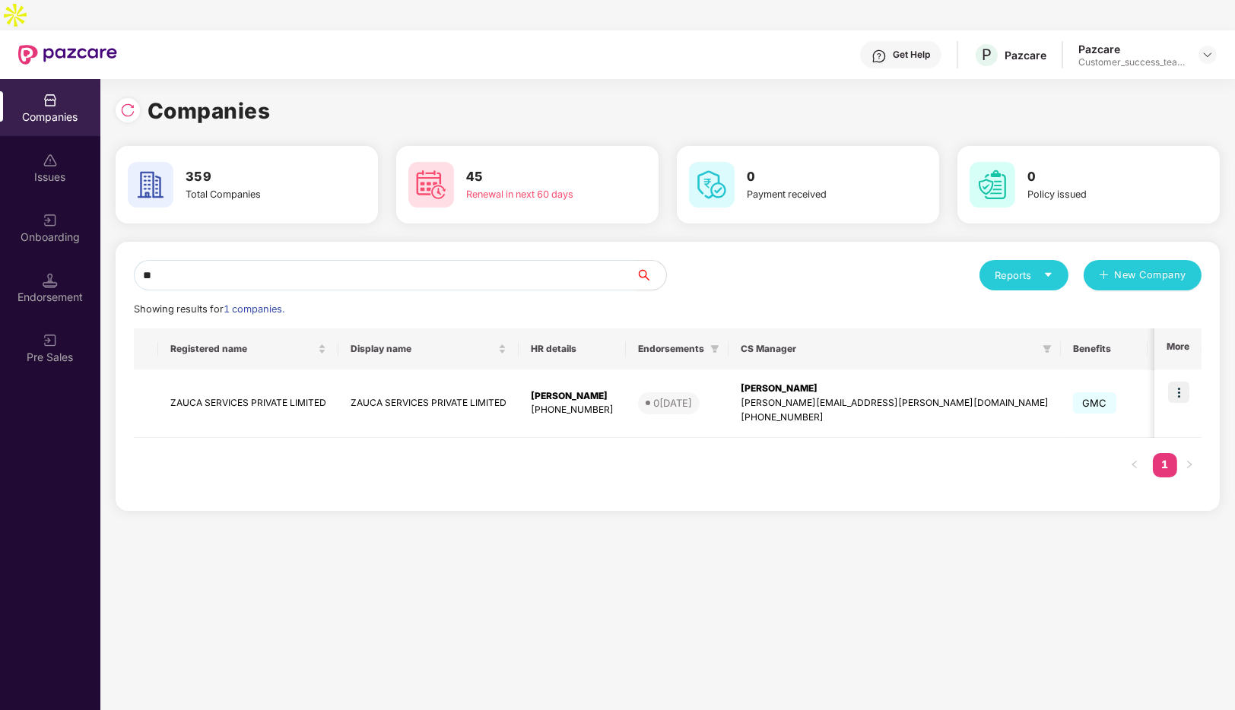
type input "*"
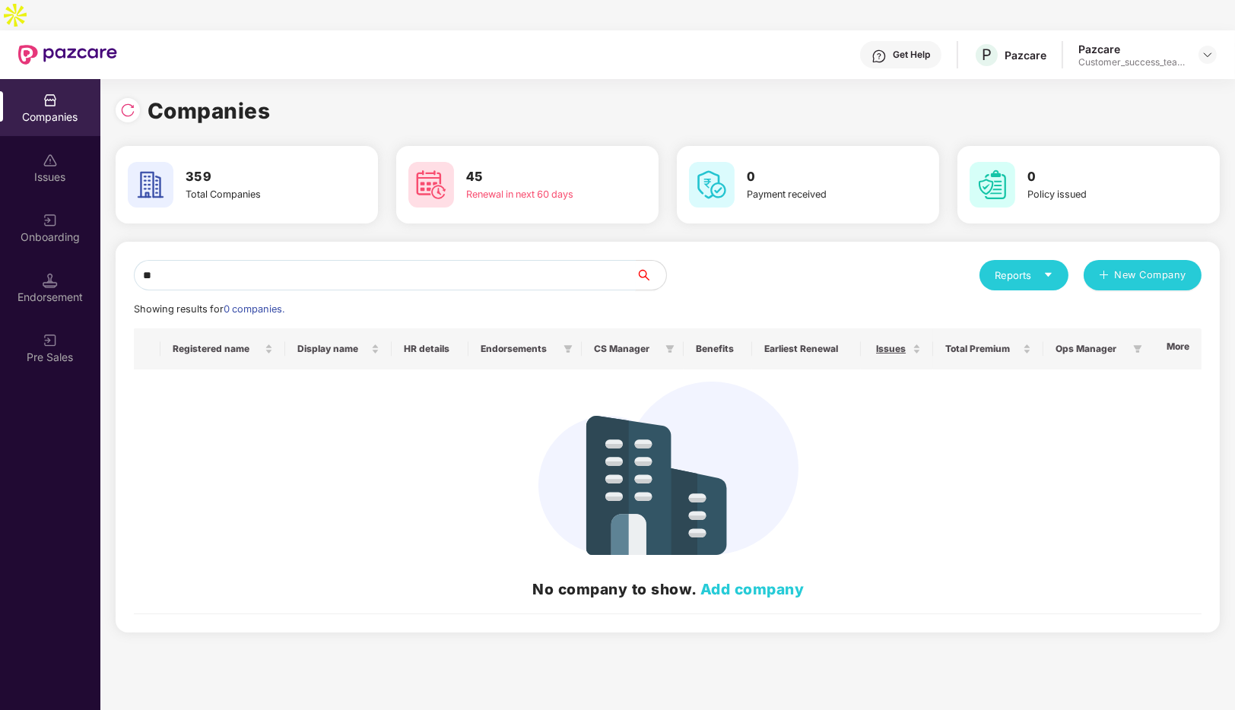
type input "*"
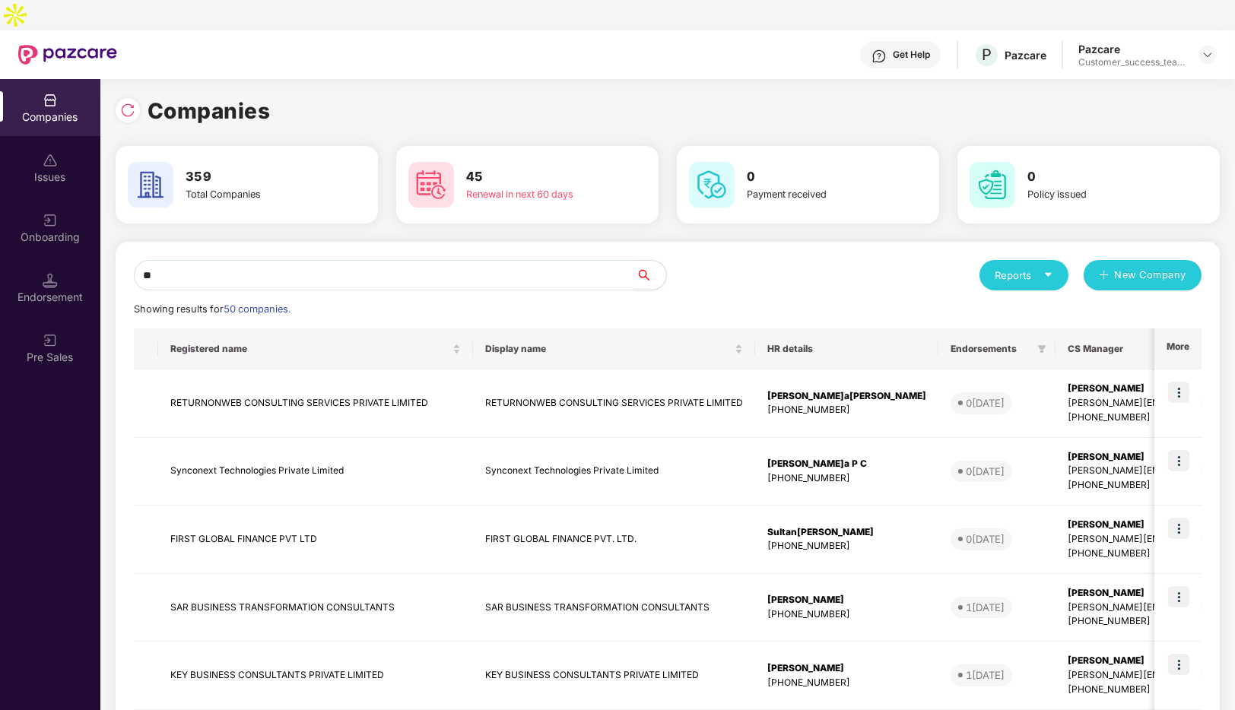
type input "*"
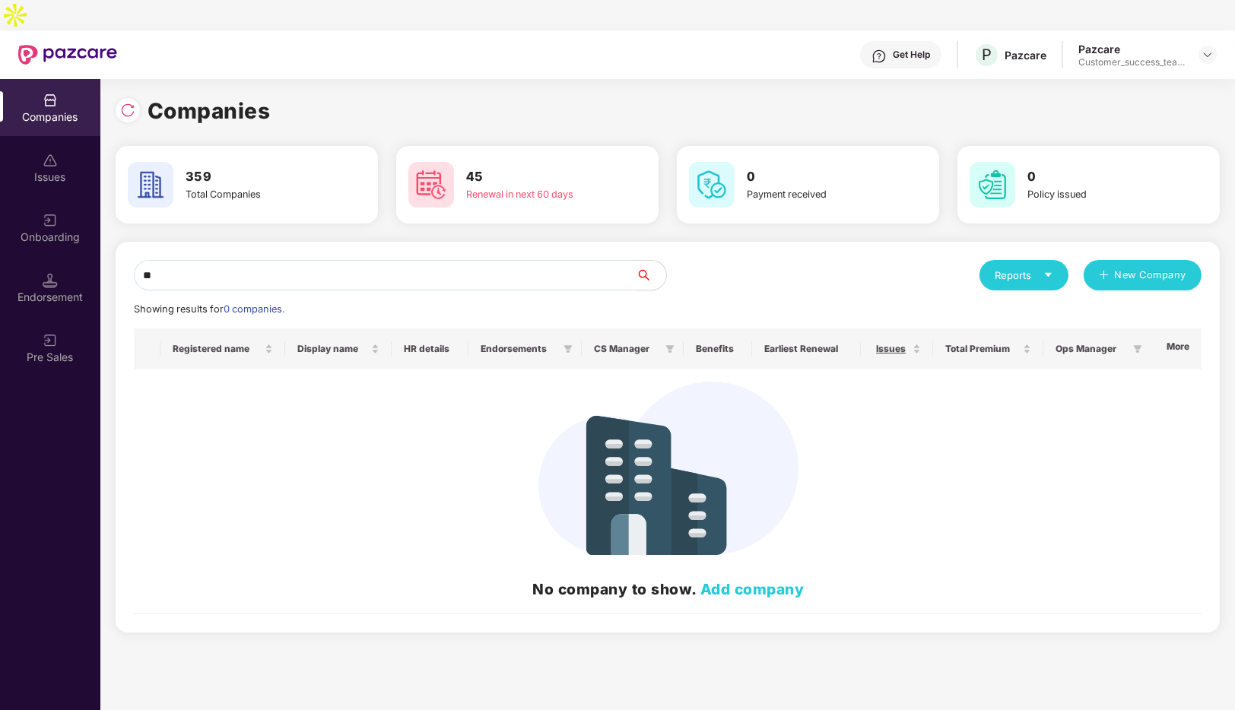
type input "*"
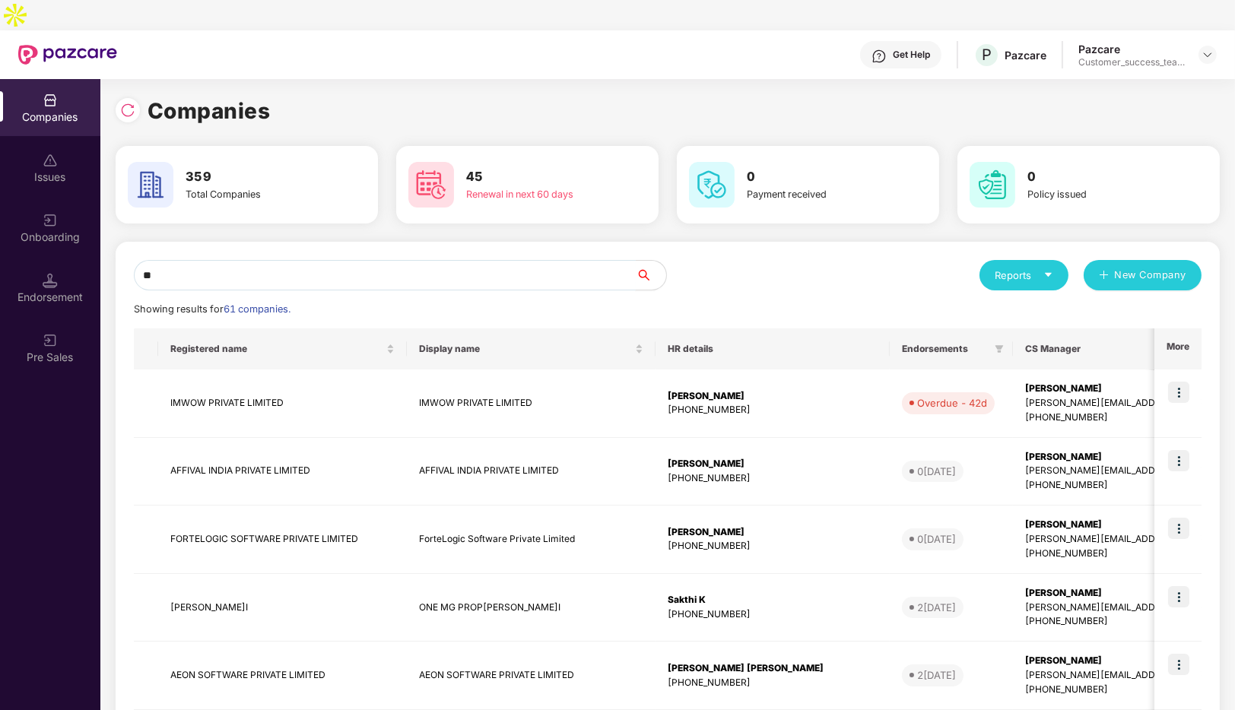
type input "*"
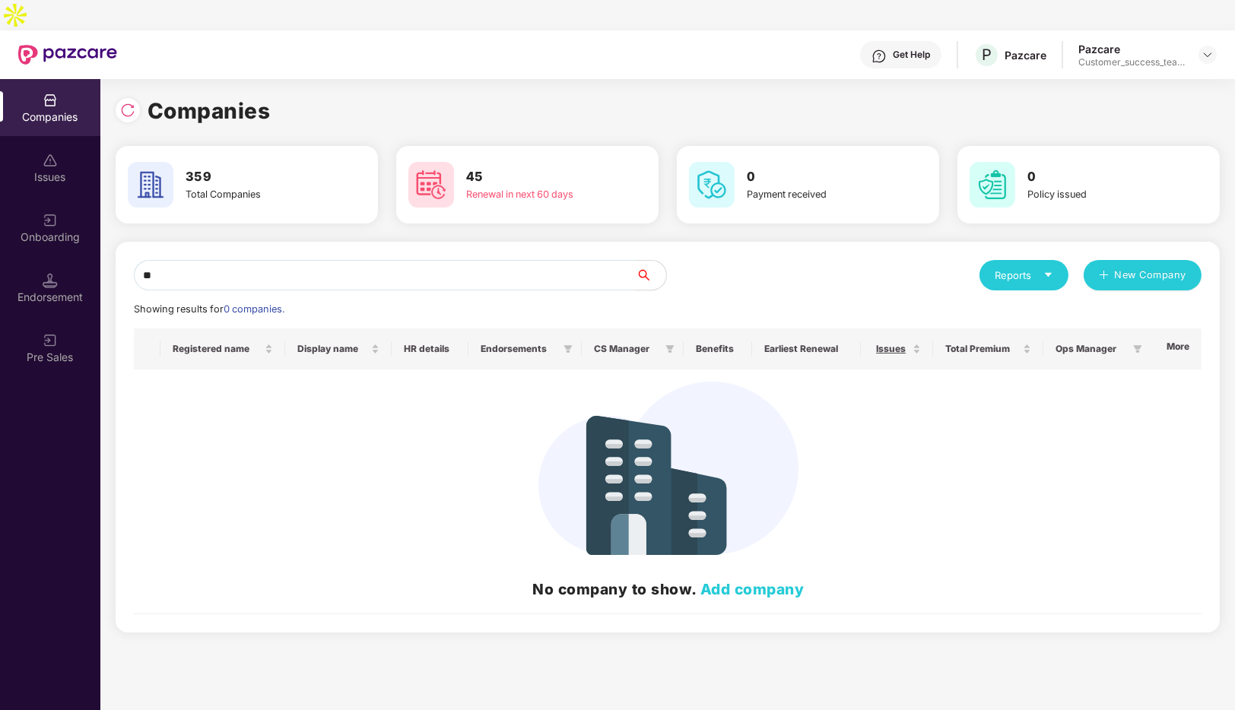
type input "*"
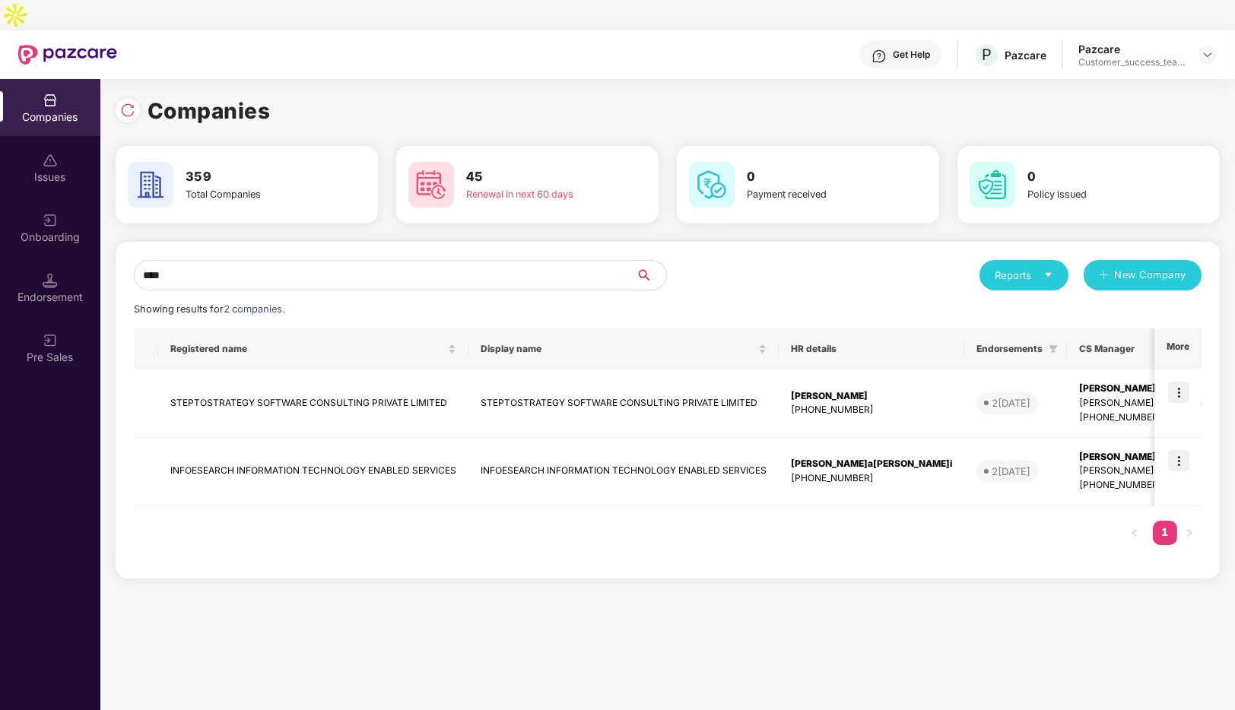
type input "****"
drag, startPoint x: 668, startPoint y: 703, endPoint x: 901, endPoint y: 352, distance: 421.2
click at [901, 370] on td "[PERSON_NAME] [PHONE_NUMBER]" at bounding box center [872, 404] width 186 height 68
